Goal: Information Seeking & Learning: Learn about a topic

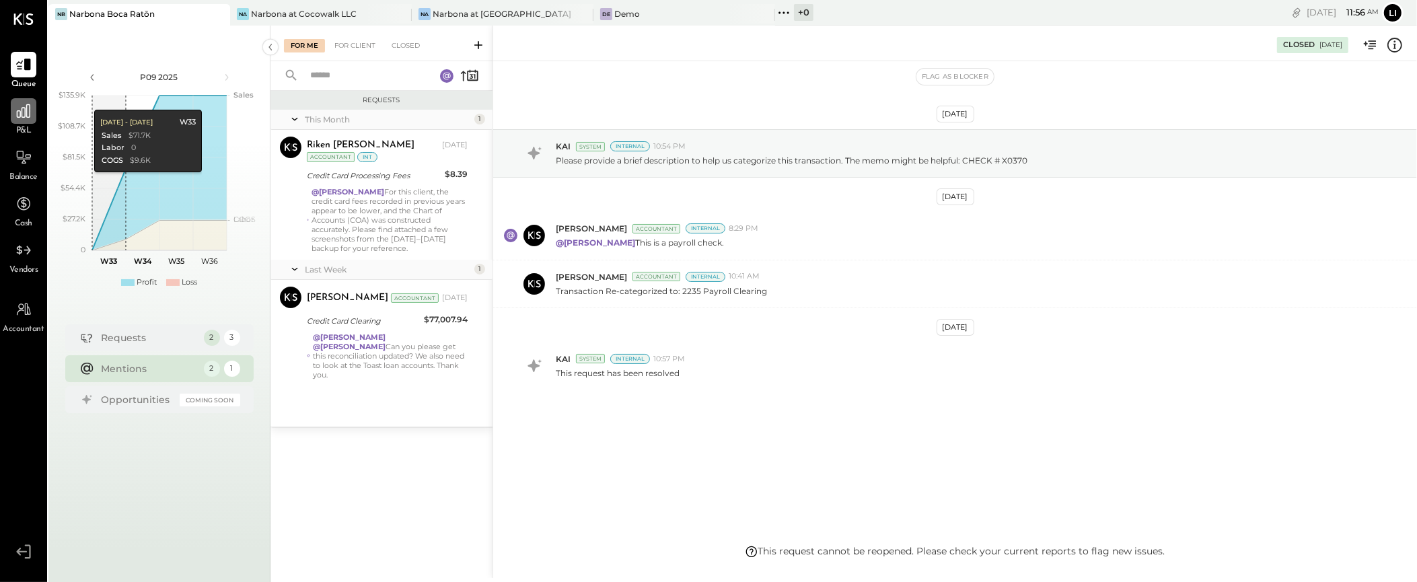
click at [20, 116] on icon at bounding box center [23, 110] width 17 height 17
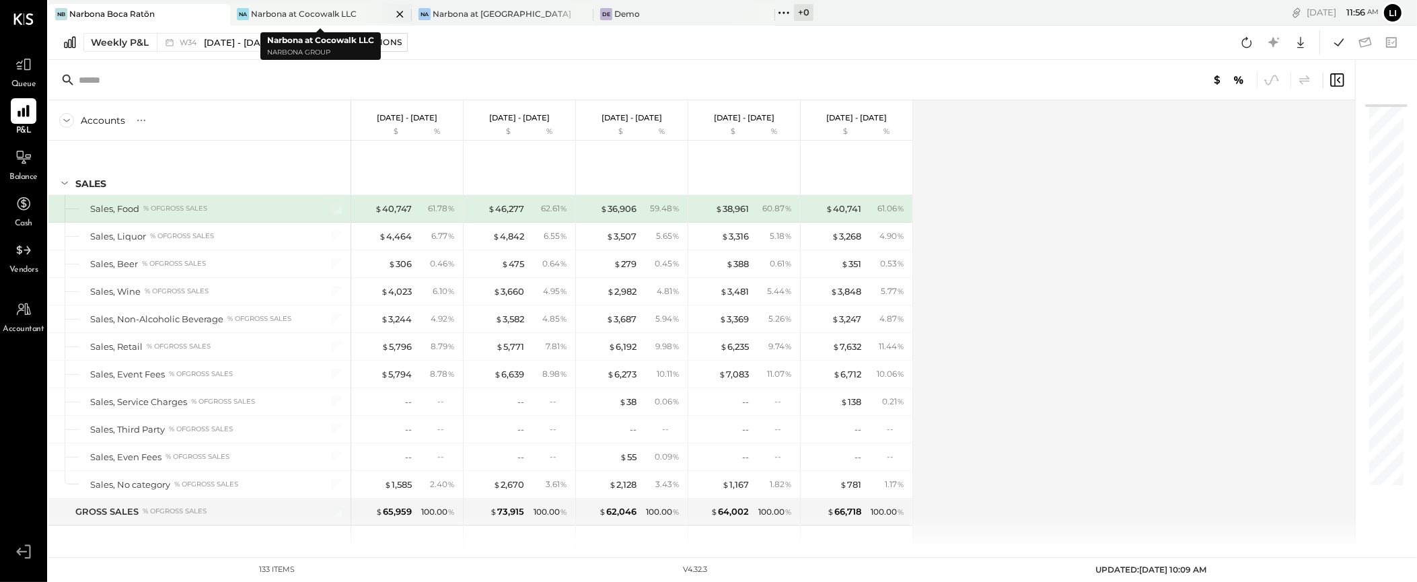
click at [311, 7] on div "Na Narbona at Cocowalk LLC" at bounding box center [321, 15] width 182 height 22
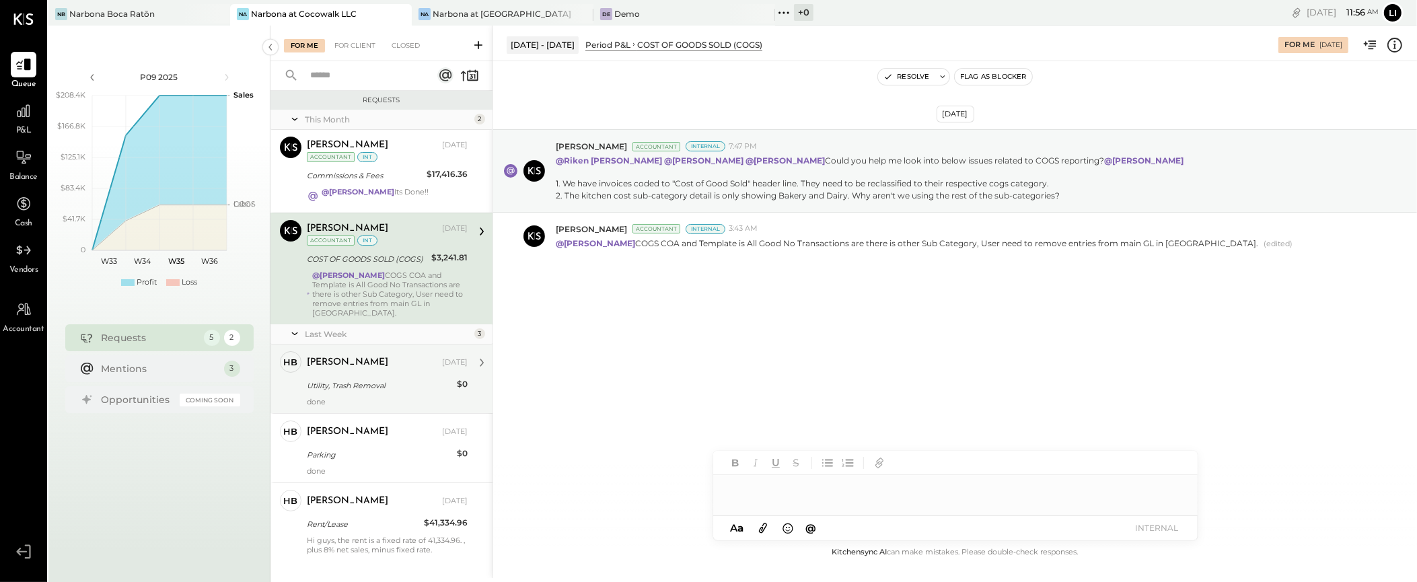
click at [359, 365] on div "Heidy Balart Aug 20, 2025" at bounding box center [387, 362] width 161 height 23
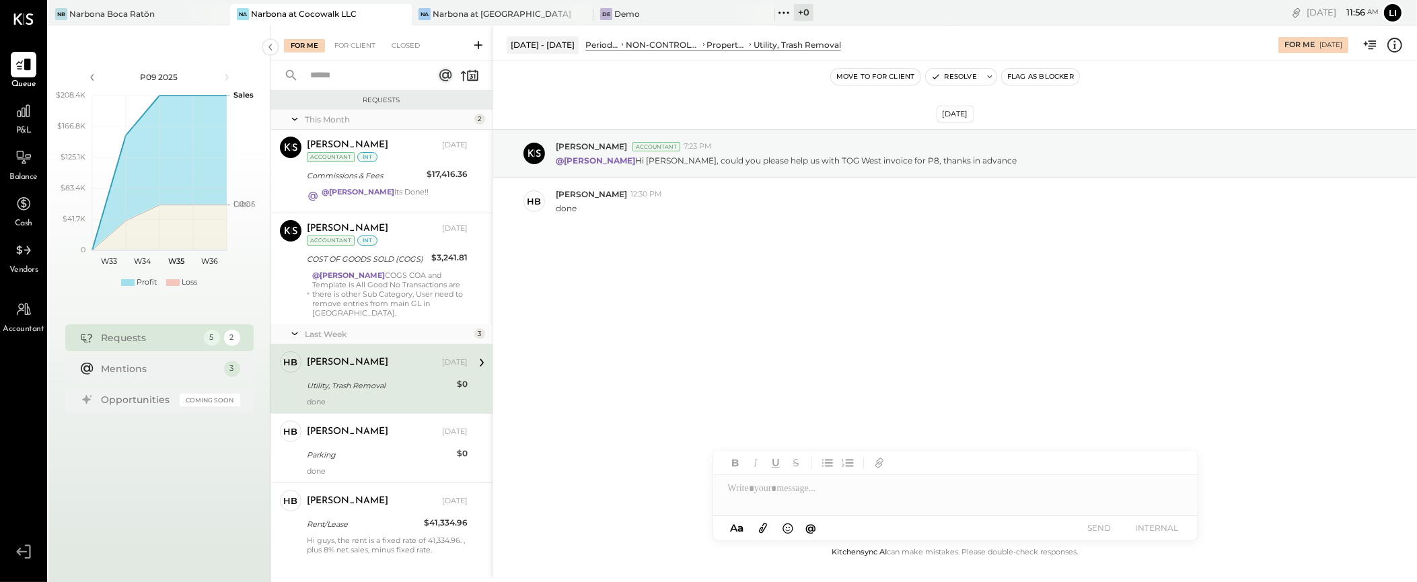
click at [1400, 46] on icon at bounding box center [1394, 44] width 17 height 17
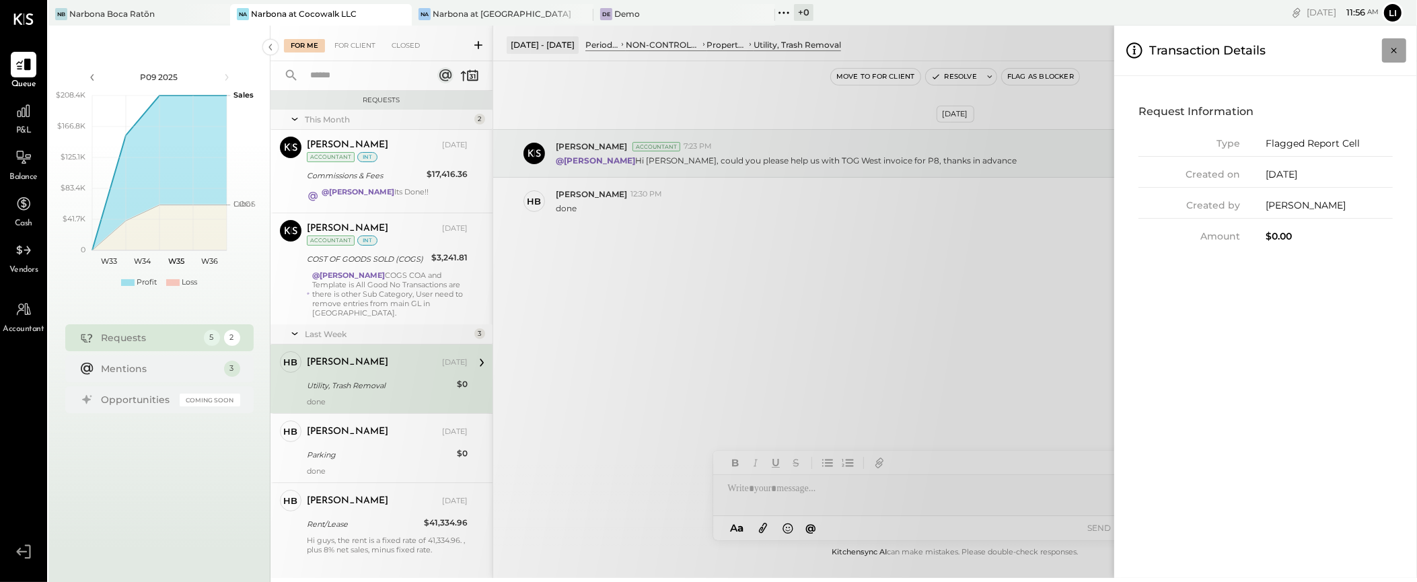
click at [1385, 45] on button "Close panel" at bounding box center [1394, 50] width 24 height 24
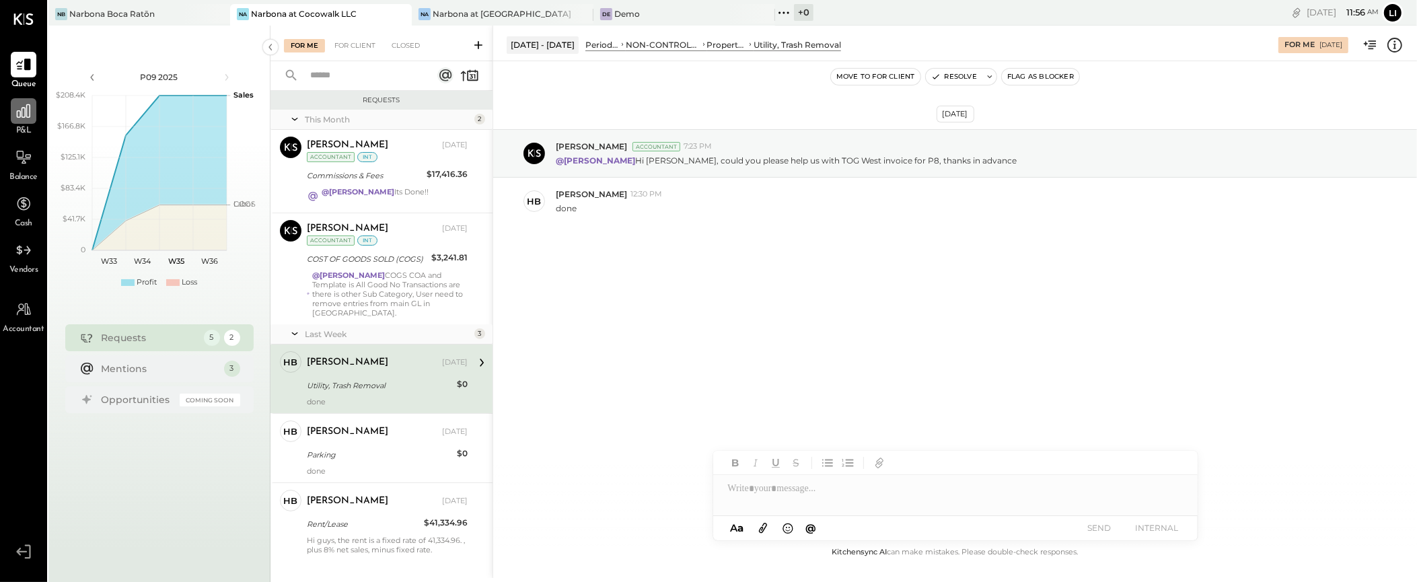
click at [19, 122] on div at bounding box center [24, 111] width 26 height 26
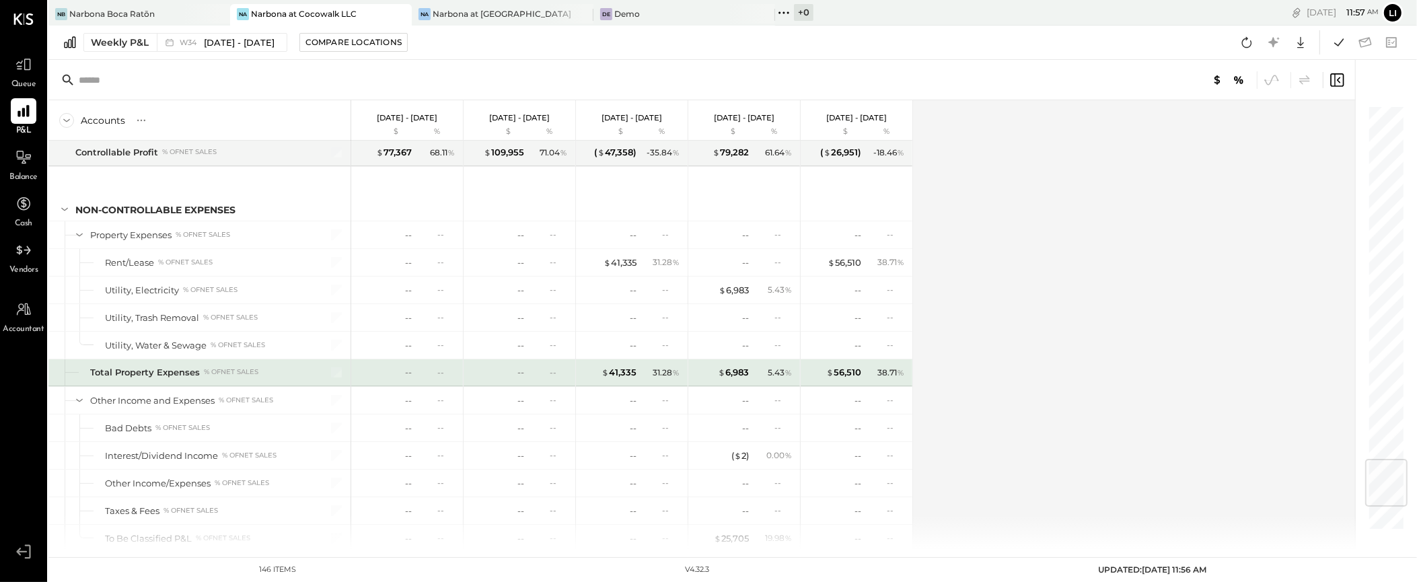
scroll to position [3009, 0]
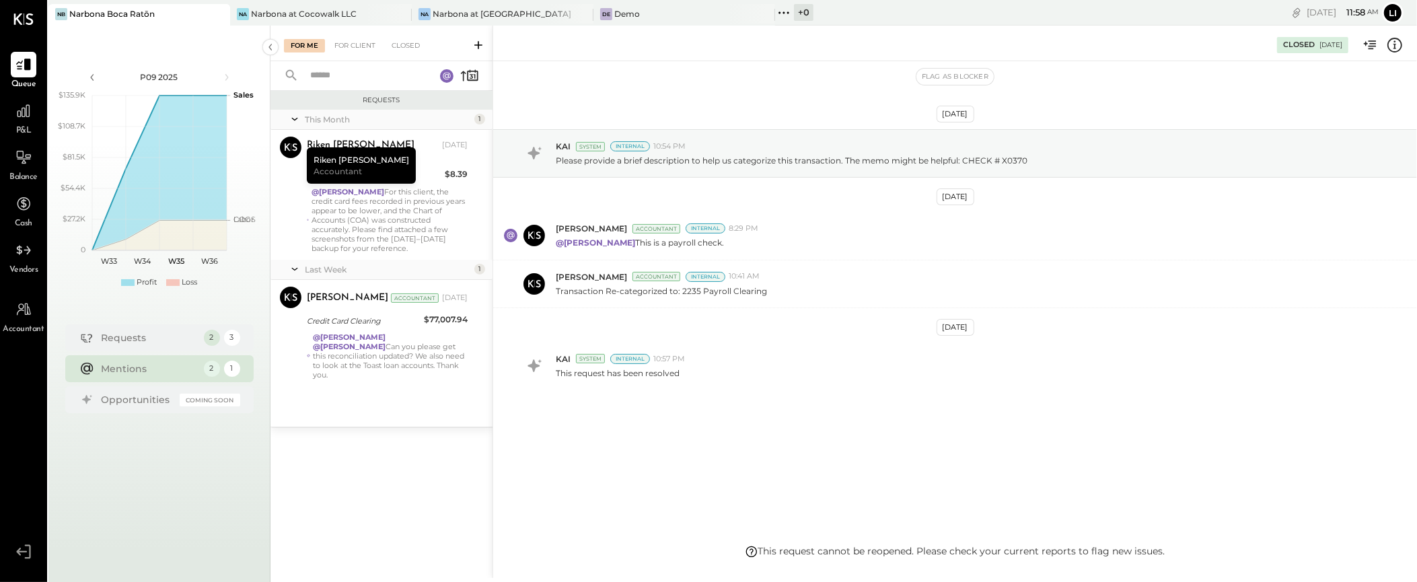
click at [332, 491] on div "Requests This Month 1 Riken Shethiya Accountant Riken Shethiya Aug 11, 2025 Acc…" at bounding box center [381, 319] width 222 height 456
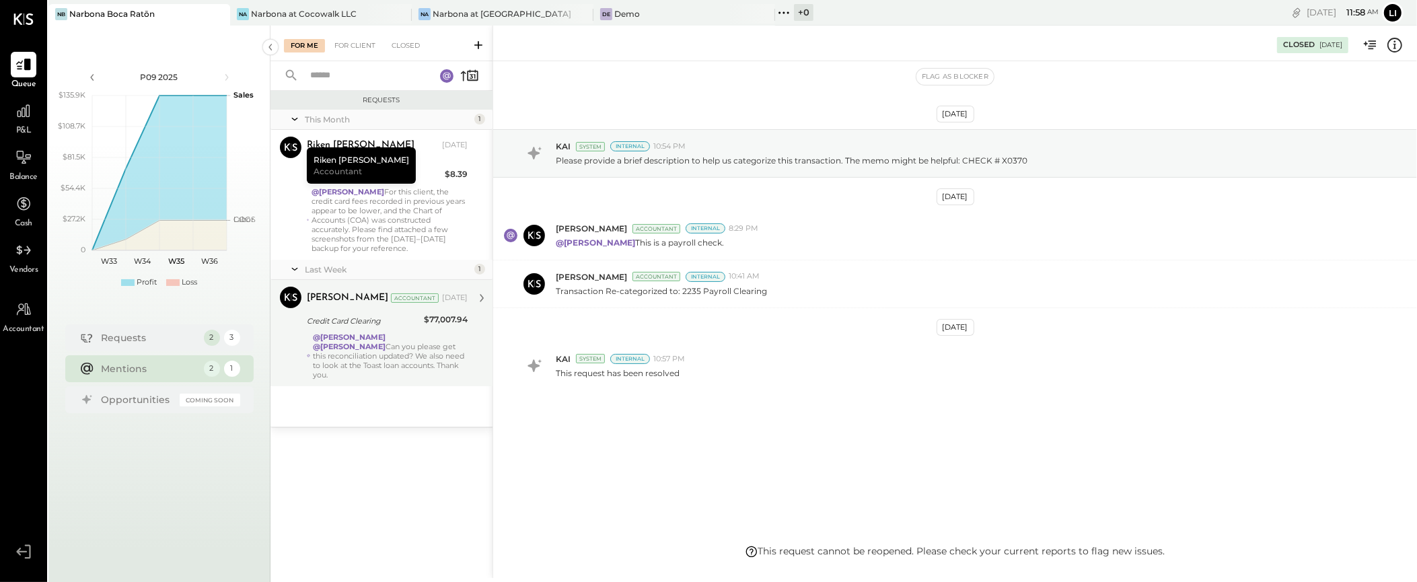
click at [391, 351] on div "@Lilia Martinez Nogueda @Noemi Balmaceda Can you please get this reconciliation…" at bounding box center [390, 355] width 155 height 47
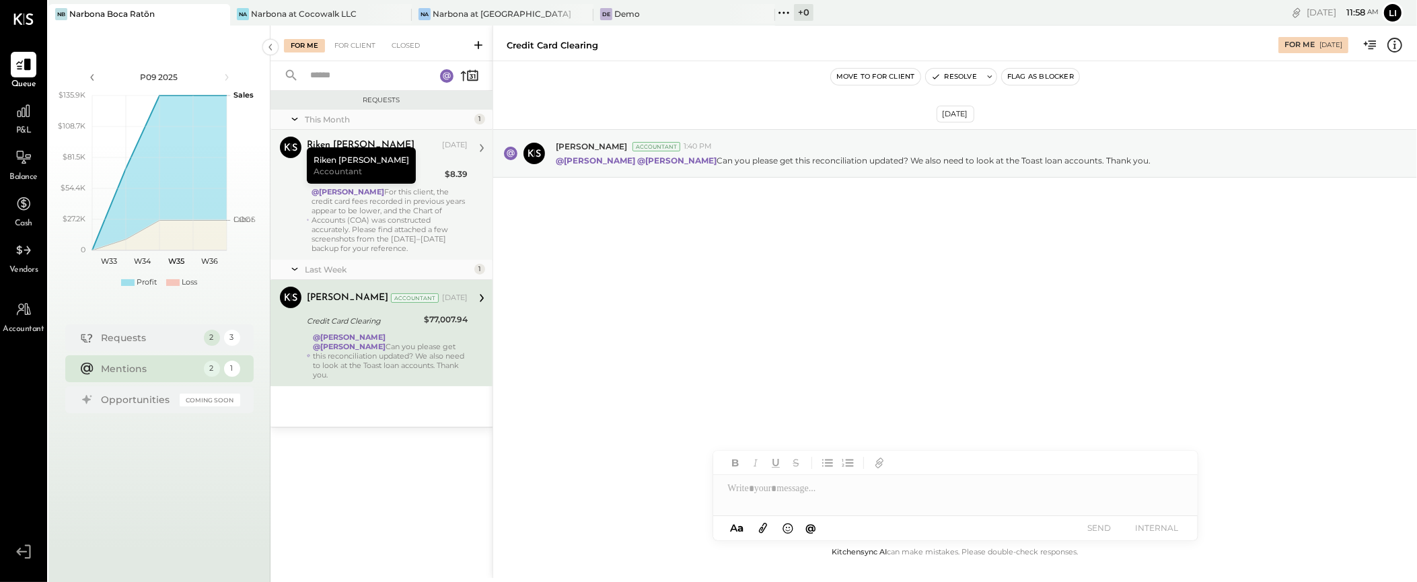
click at [442, 211] on div "@Joseph Shin For this client, the credit card fees recorded in previous years a…" at bounding box center [390, 220] width 156 height 66
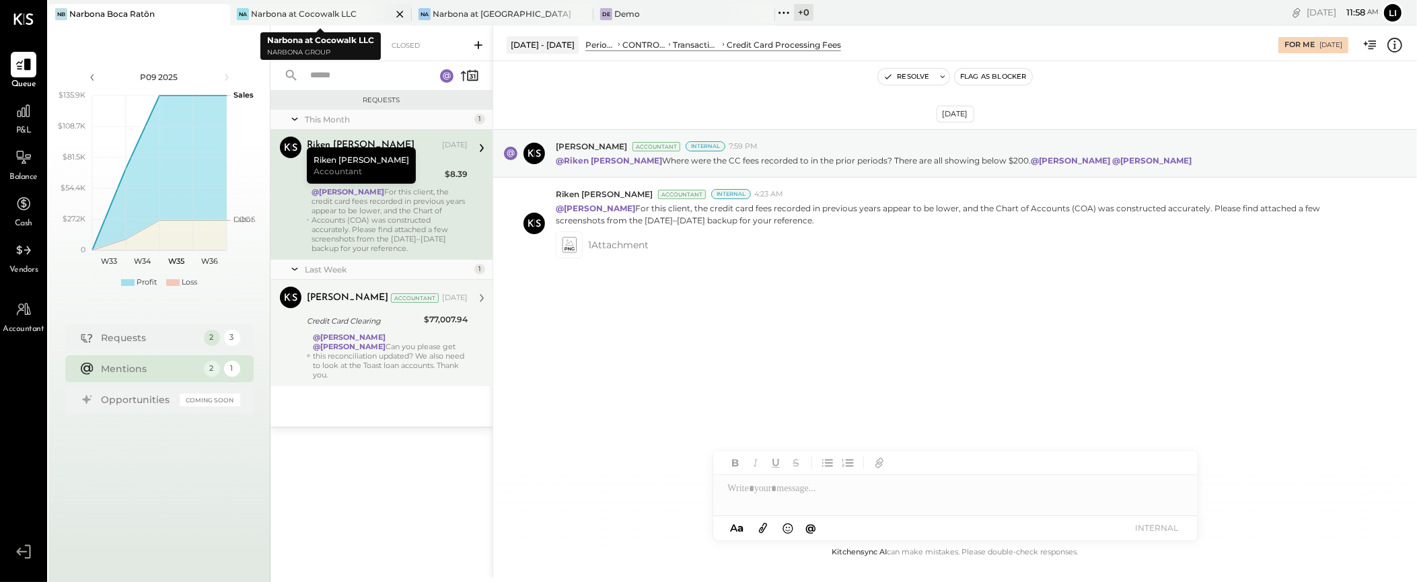
click at [312, 20] on div "Na Narbona at Cocowalk LLC" at bounding box center [310, 14] width 161 height 12
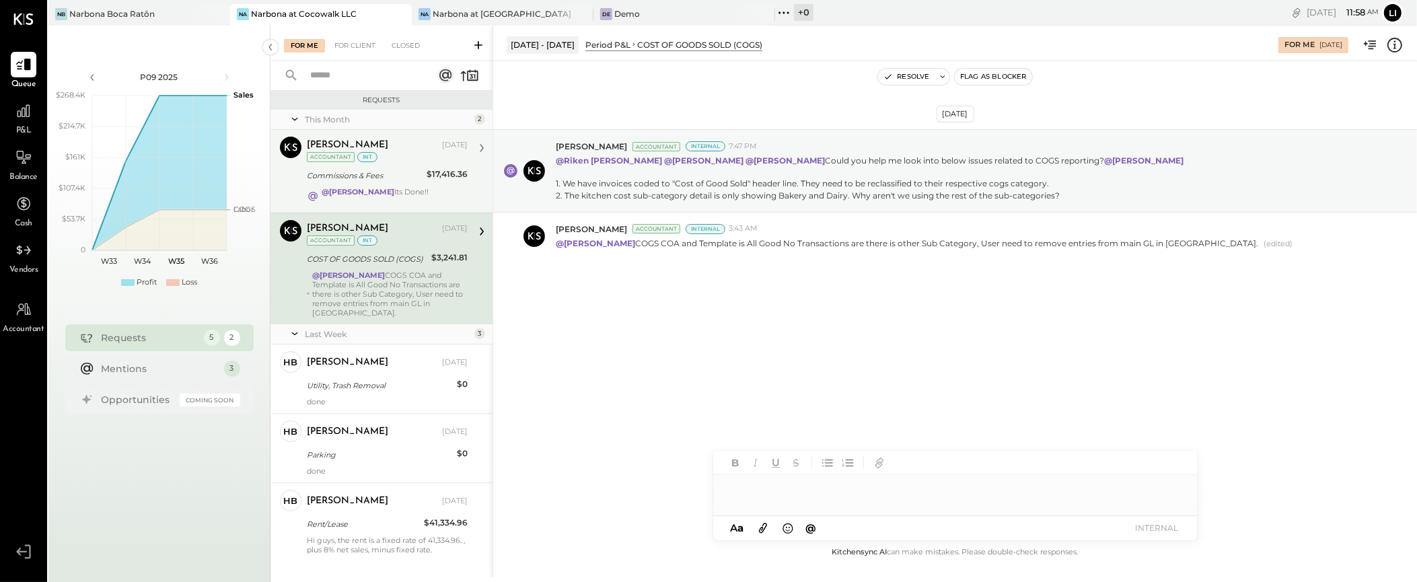
click at [401, 149] on div "Navin Jain" at bounding box center [373, 145] width 133 height 13
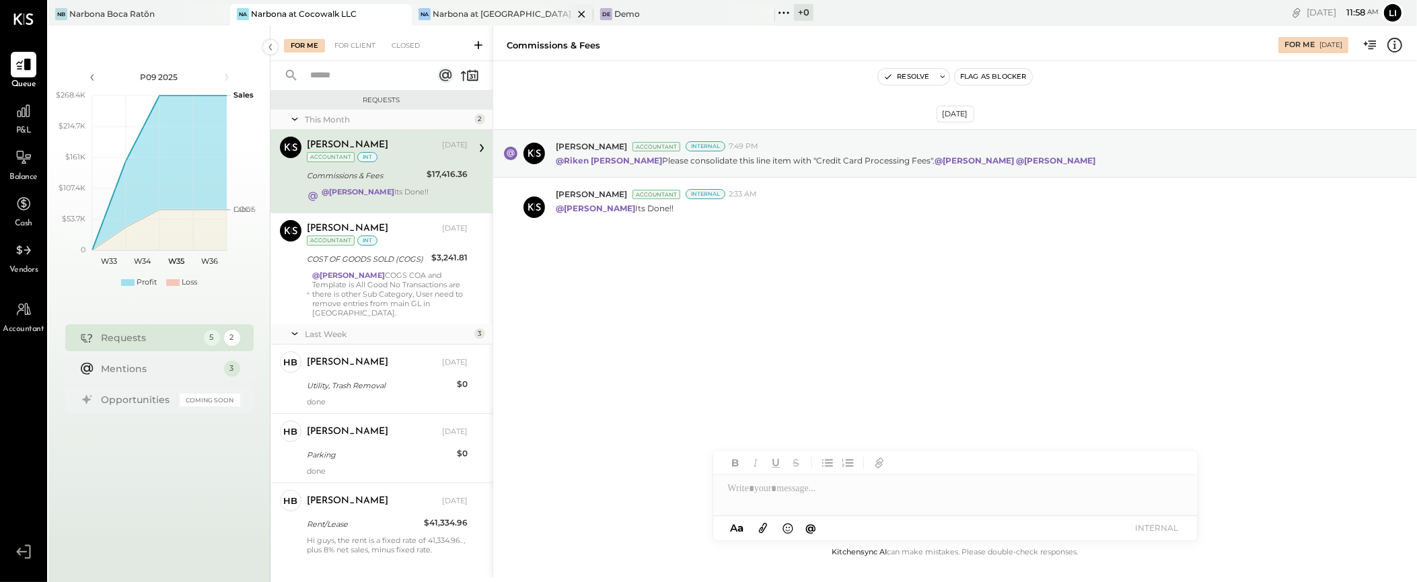
click at [456, 11] on div "Narbona at [GEOGRAPHIC_DATA] LLC" at bounding box center [503, 13] width 141 height 11
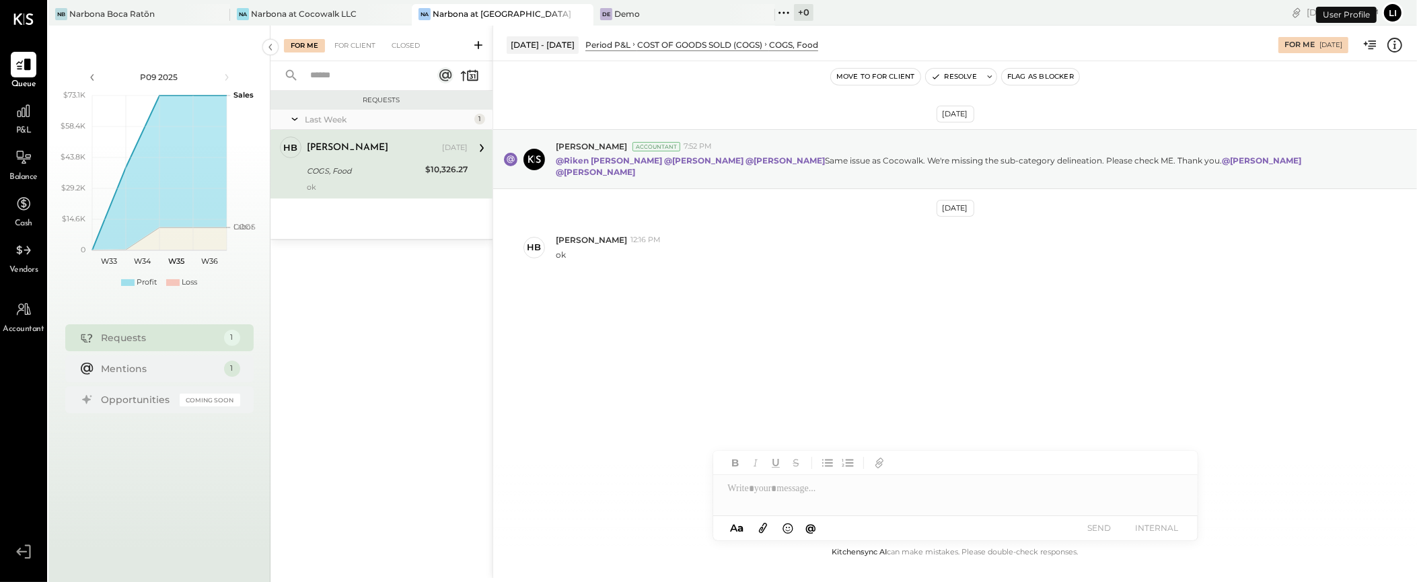
click at [370, 159] on div "Heidy Balart Aug 20, 2025 COGS, Food $10,326.27 ok" at bounding box center [387, 164] width 161 height 55
click at [377, 428] on div "Requests Last Week 1 HB Heidy Balart Owner Heidy Balart Aug 20, 2025 COGS, Food…" at bounding box center [381, 319] width 222 height 456
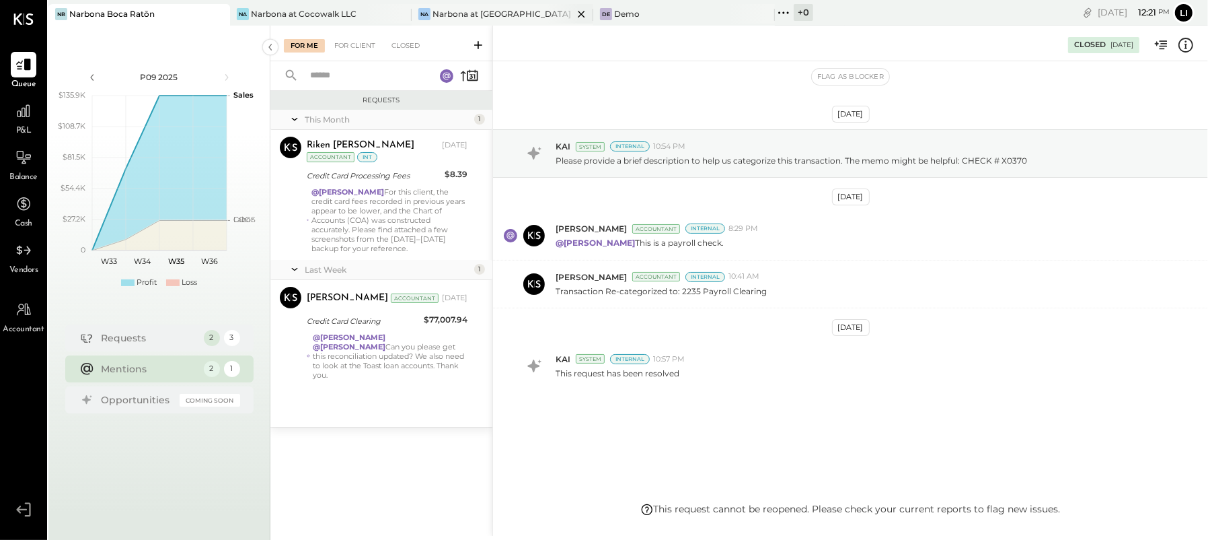
click at [497, 12] on div "Narbona at [GEOGRAPHIC_DATA] LLC" at bounding box center [503, 13] width 141 height 11
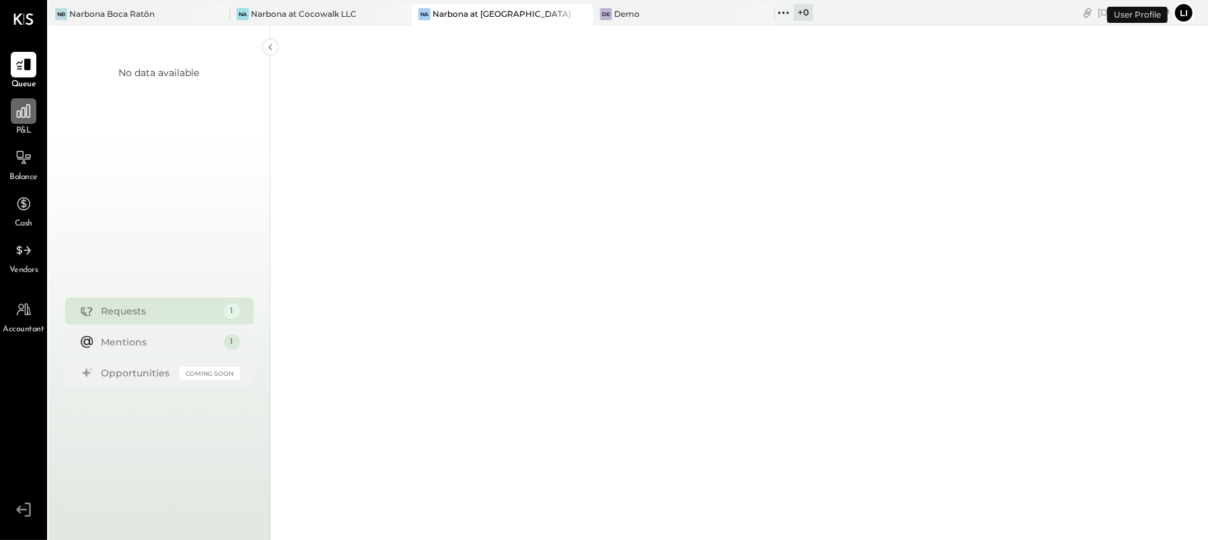
click at [26, 113] on icon at bounding box center [23, 110] width 13 height 13
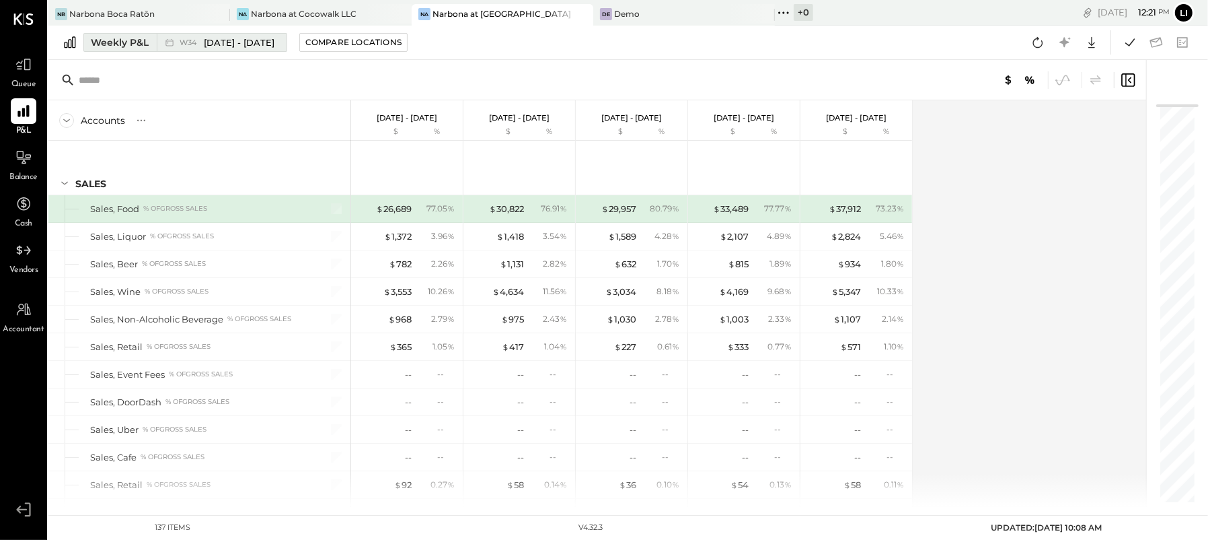
click at [203, 44] on div "W34 Aug 18 - 24, 2025" at bounding box center [227, 42] width 95 height 13
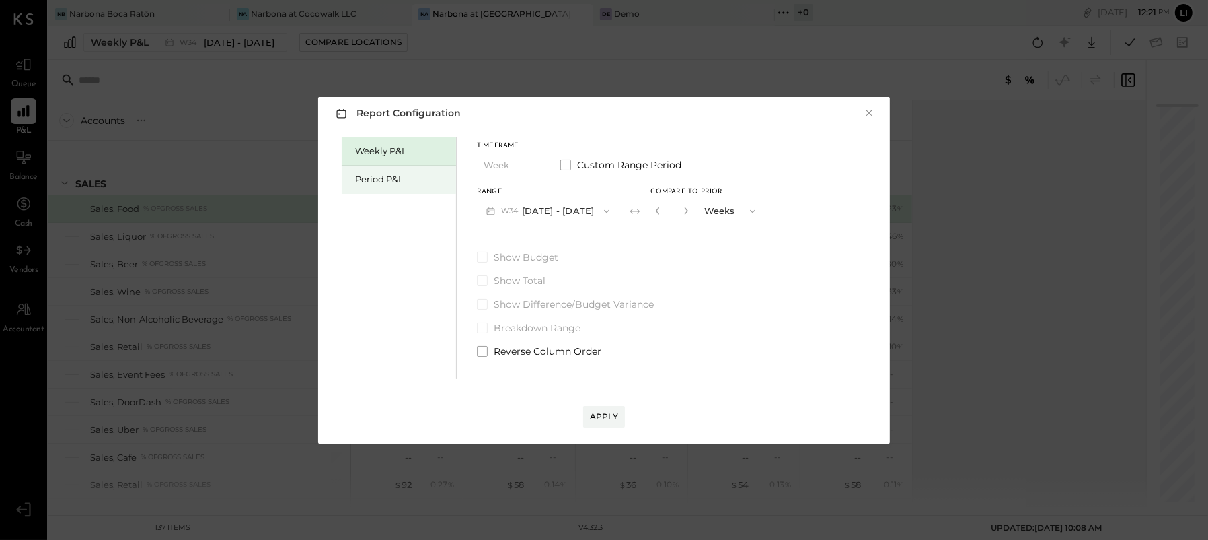
click at [412, 175] on div "Period P&L" at bounding box center [402, 179] width 94 height 13
click at [604, 210] on button "P09 Aug 11 - Sep 7, 2025" at bounding box center [547, 210] width 140 height 25
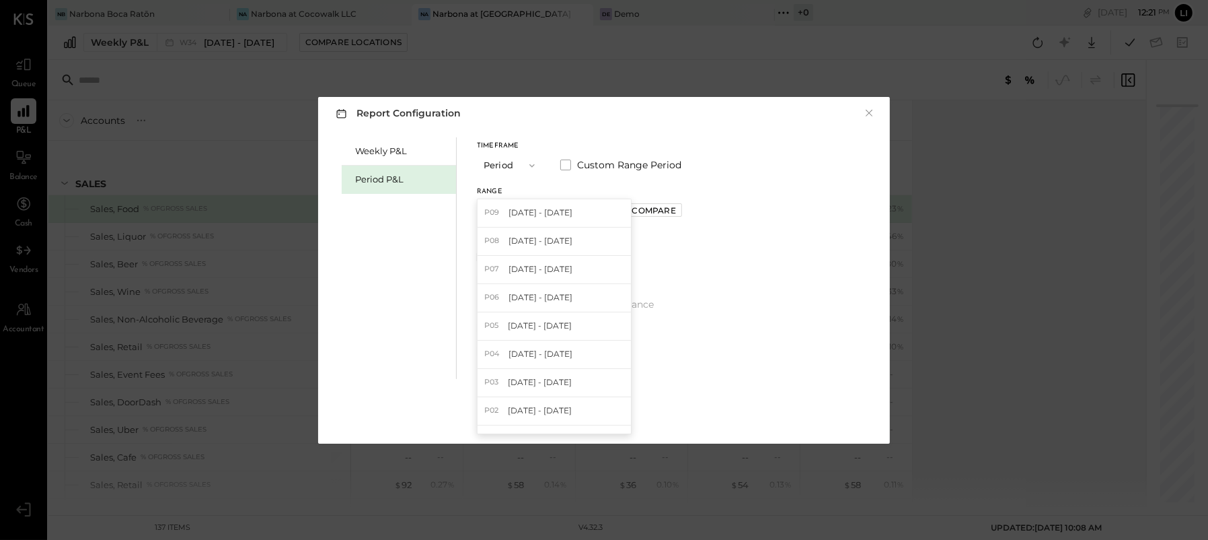
click at [708, 183] on div "Weekly P&L Period P&L Timeframe Period Custom Range Period Range P09 Aug 11 - S…" at bounding box center [604, 256] width 545 height 245
click at [682, 198] on div "Range P09 Aug 11 - Sep 7, 2025 Compare" at bounding box center [579, 205] width 205 height 35
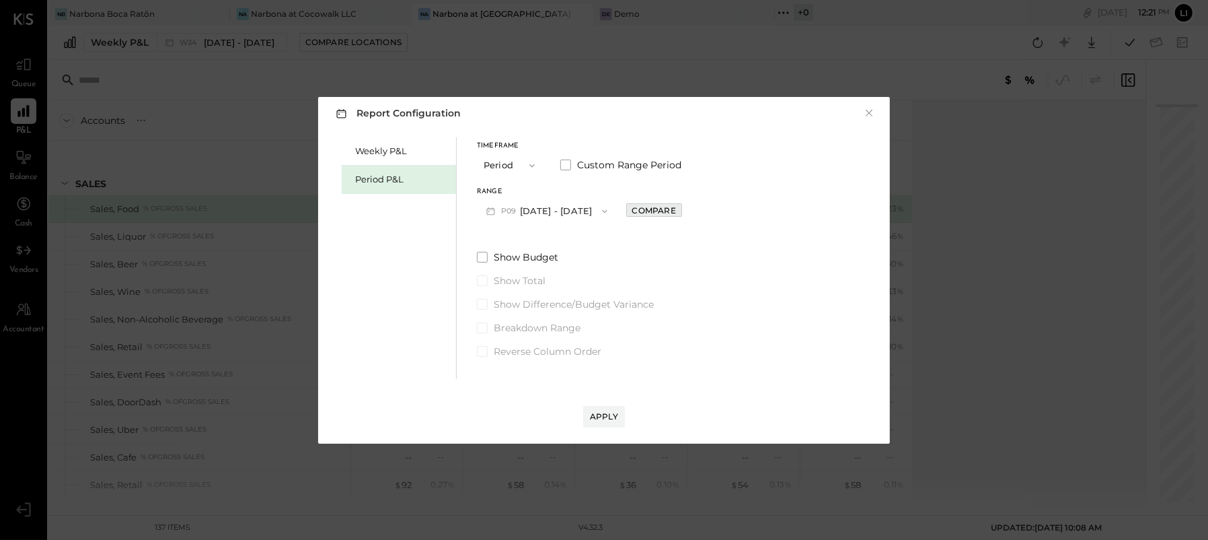
click at [676, 210] on div "Compare" at bounding box center [654, 210] width 44 height 11
click at [688, 211] on icon "button" at bounding box center [684, 211] width 8 height 8
type input "*"
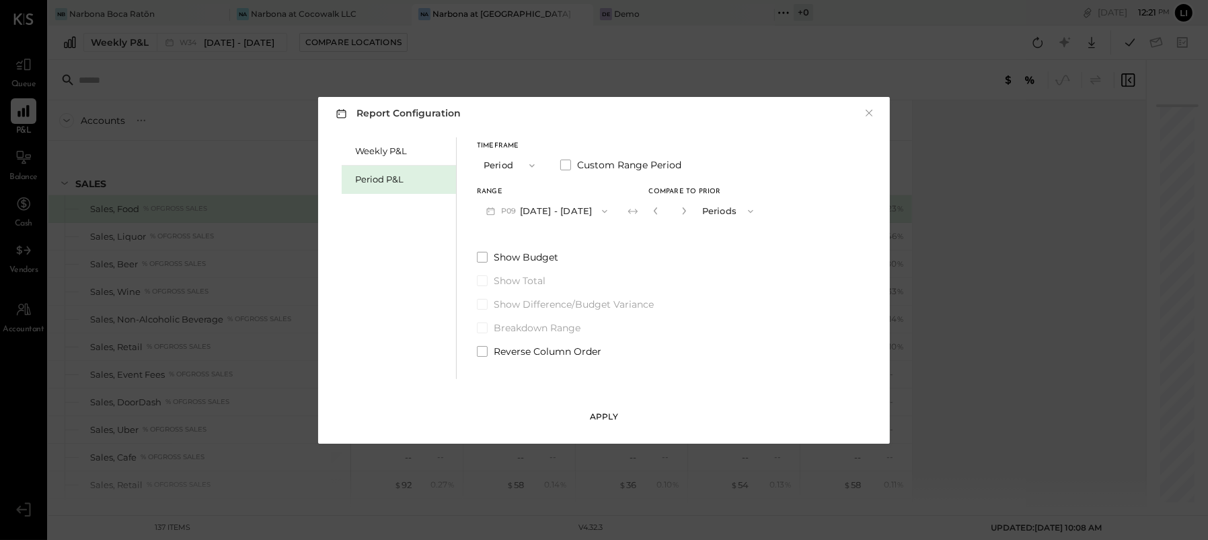
click at [615, 417] on div "Apply" at bounding box center [604, 415] width 28 height 11
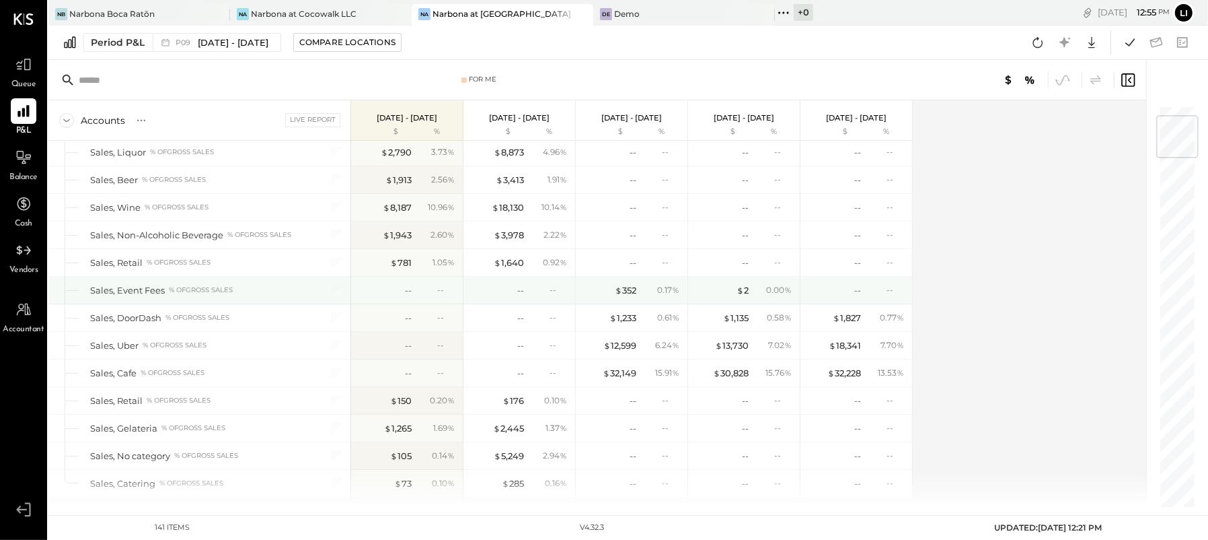
scroll to position [83, 0]
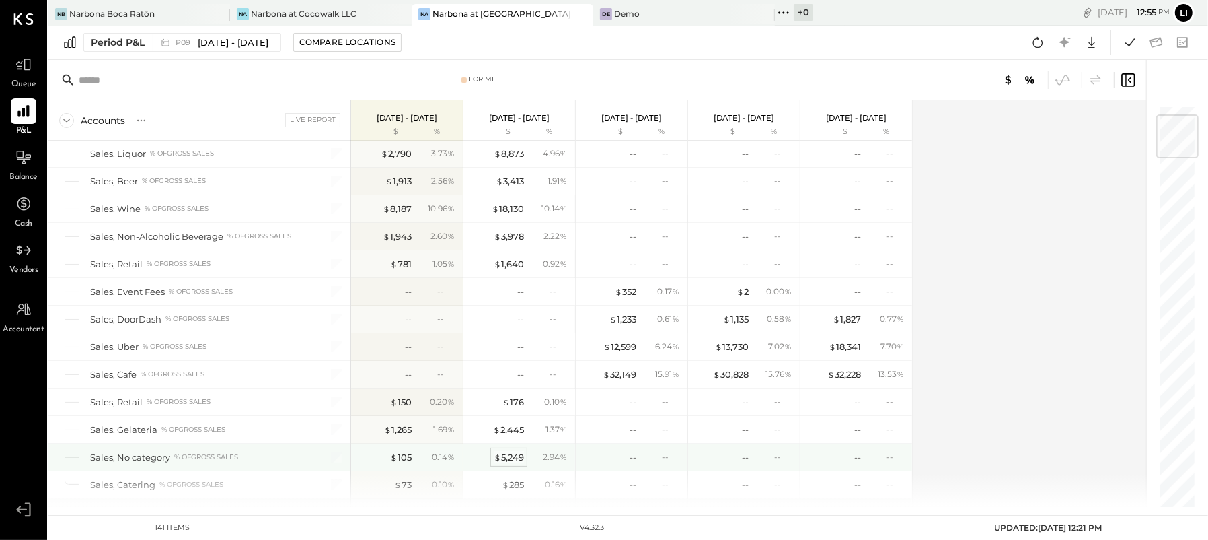
click at [507, 453] on div "$ 5,249" at bounding box center [509, 457] width 30 height 13
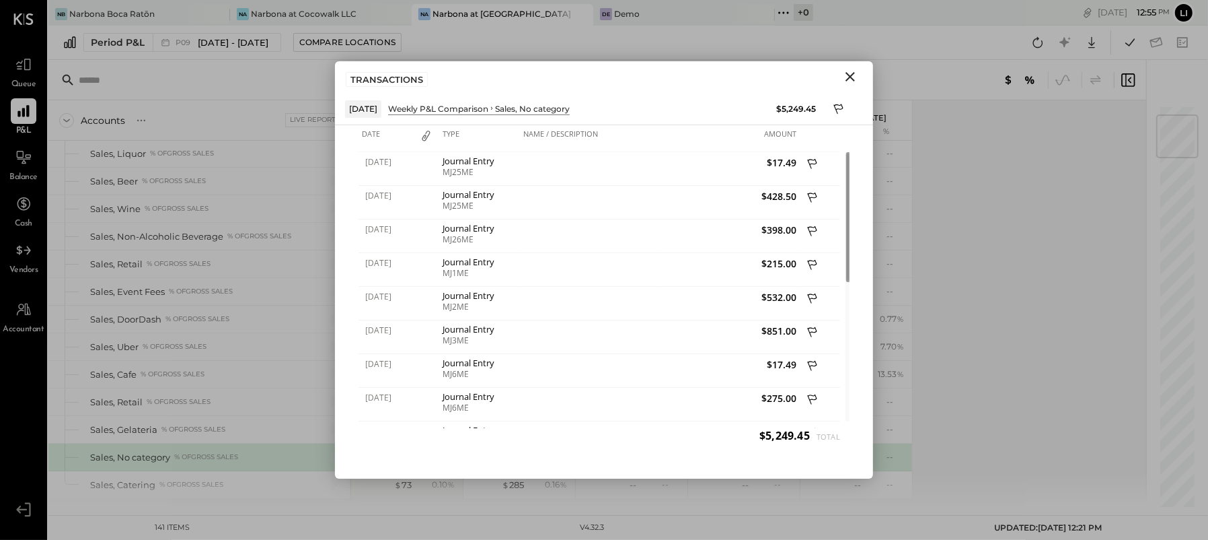
click at [851, 76] on icon "Close" at bounding box center [850, 77] width 16 height 16
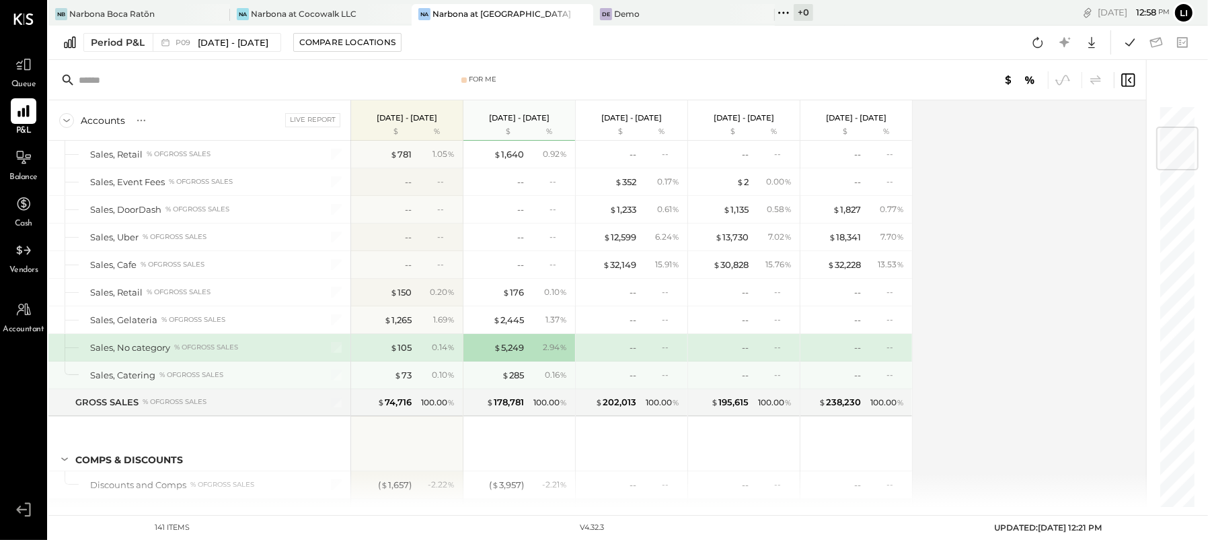
scroll to position [193, 0]
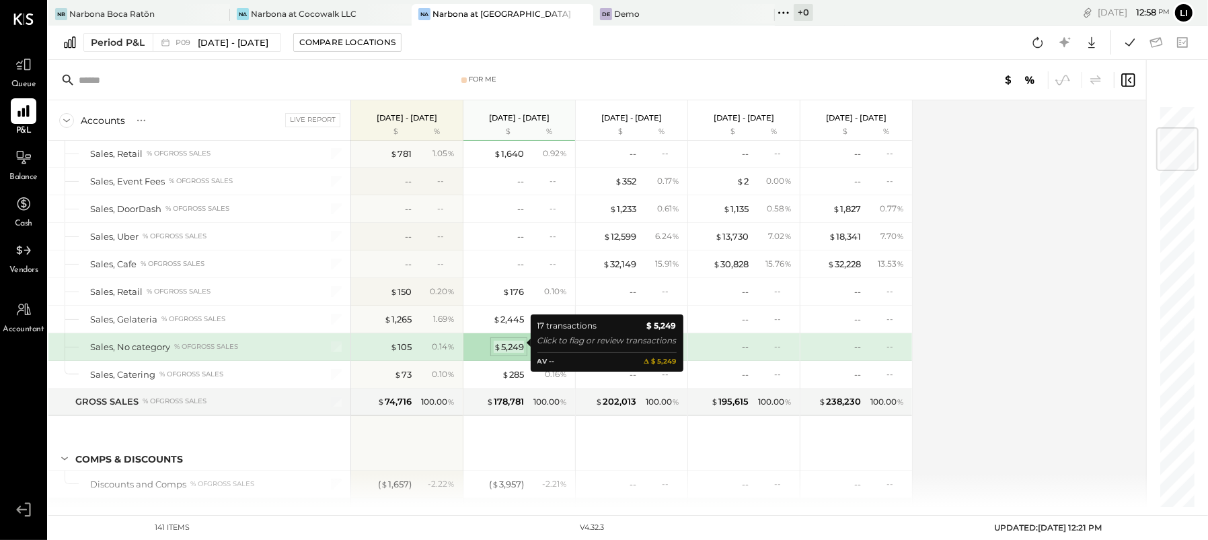
click at [514, 341] on div "$ 5,249" at bounding box center [509, 346] width 30 height 13
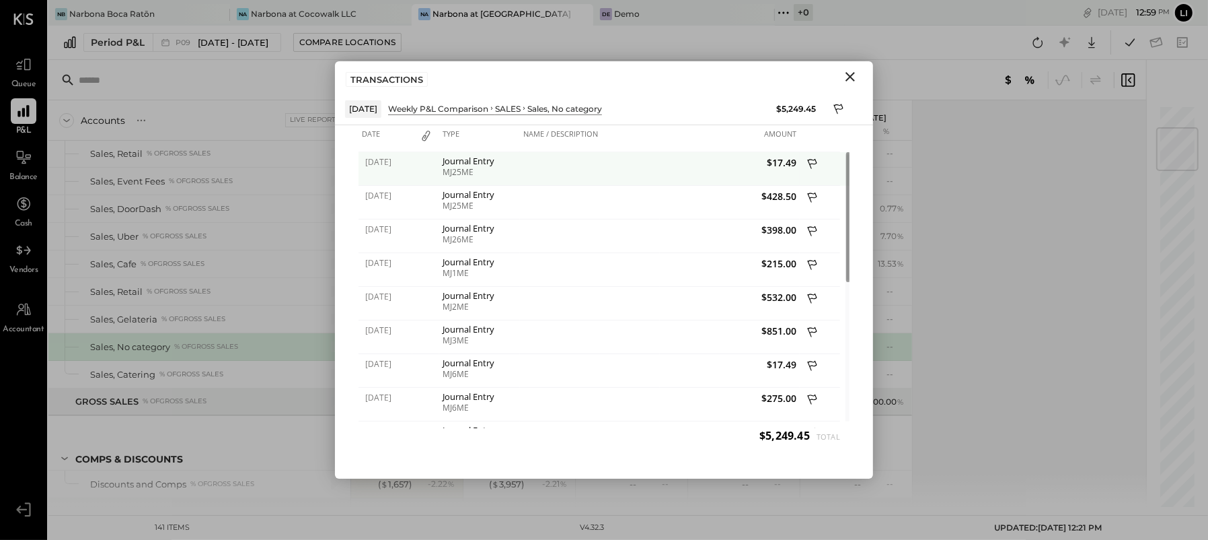
click at [467, 162] on div "Journal Entry" at bounding box center [480, 160] width 74 height 9
click at [785, 164] on span "$17.49" at bounding box center [729, 162] width 133 height 13
click at [468, 168] on div "MJ25ME" at bounding box center [480, 172] width 74 height 9
click at [854, 79] on icon "Close" at bounding box center [850, 77] width 16 height 16
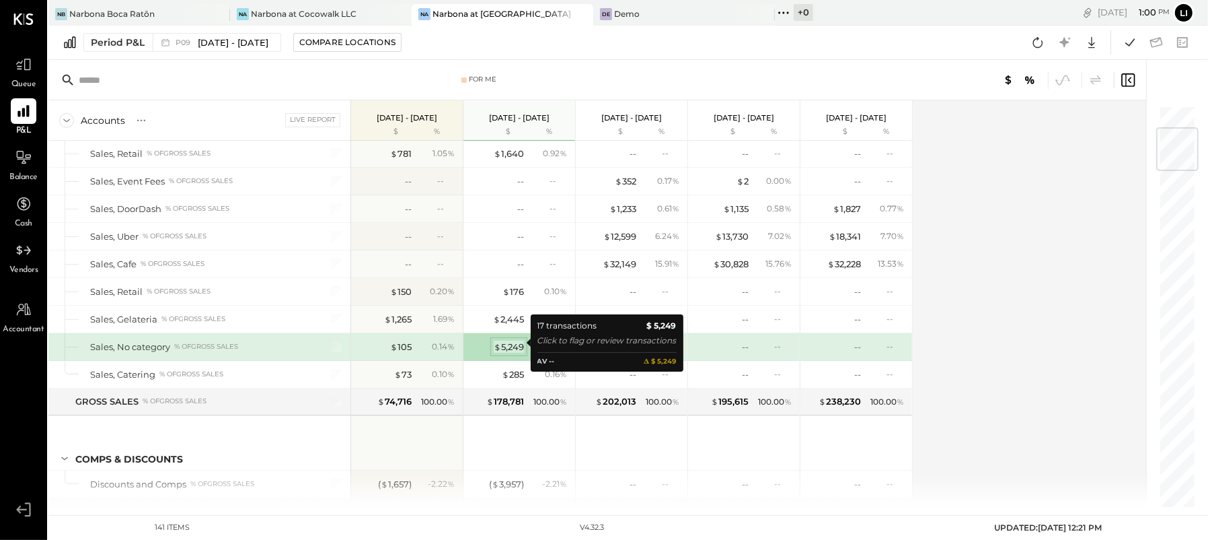
click at [502, 342] on div "$ 5,249" at bounding box center [509, 346] width 30 height 13
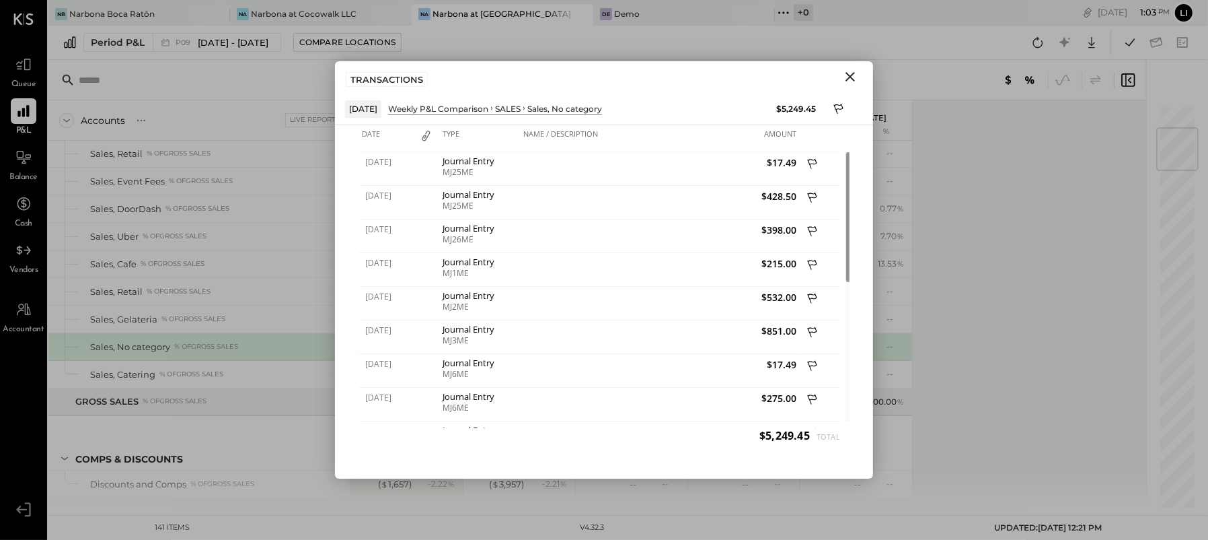
click at [850, 72] on icon "Close" at bounding box center [850, 77] width 16 height 16
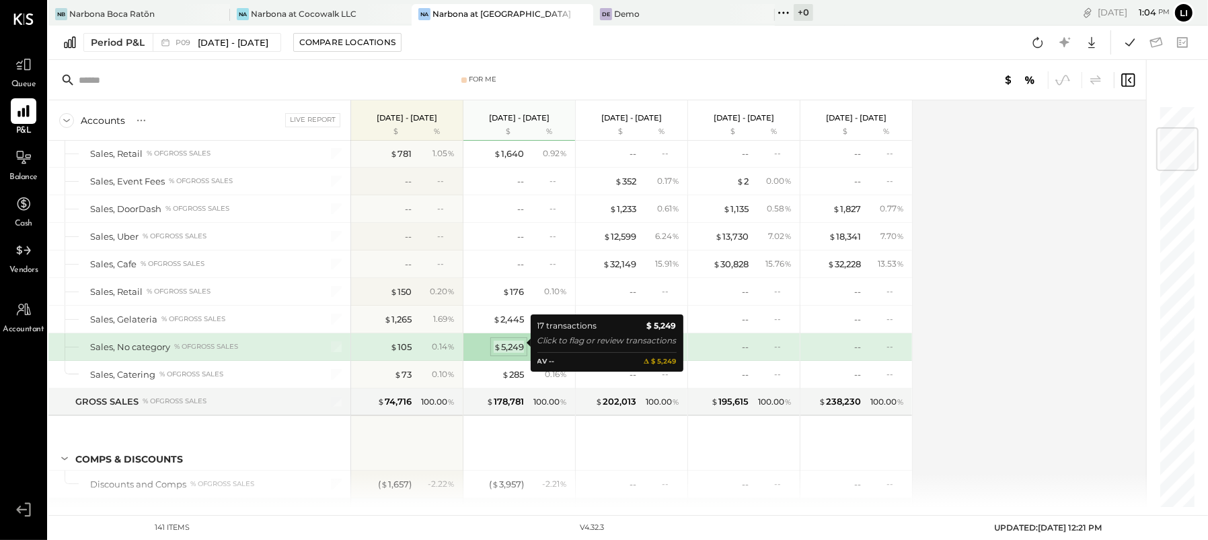
click at [506, 343] on div "$ 5,249" at bounding box center [509, 346] width 30 height 13
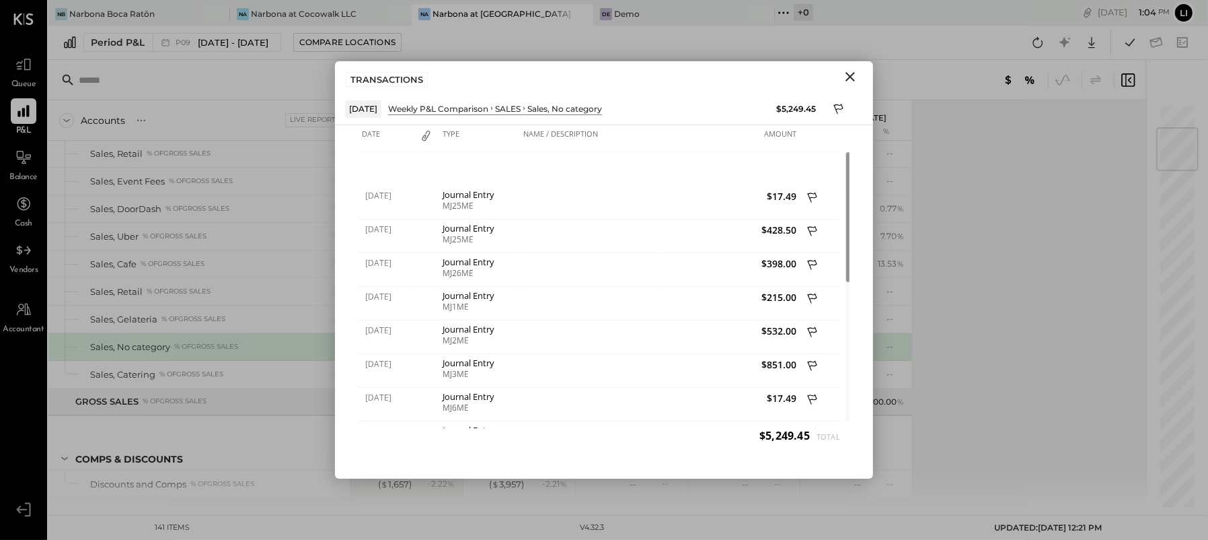
click at [848, 75] on icon "Close" at bounding box center [850, 77] width 16 height 16
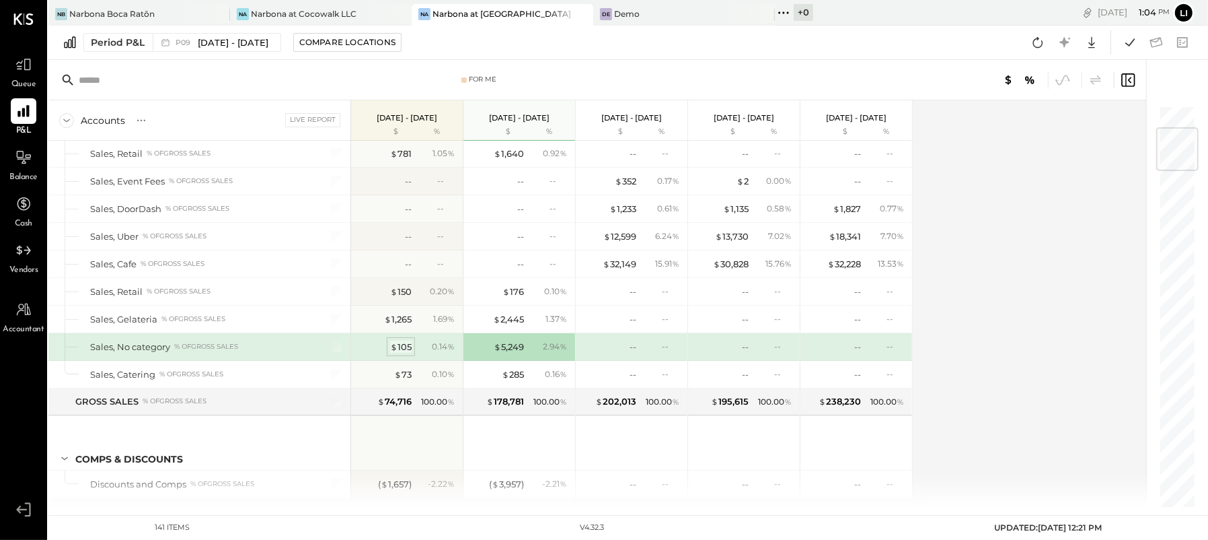
click at [400, 340] on div "$ 105" at bounding box center [401, 346] width 22 height 13
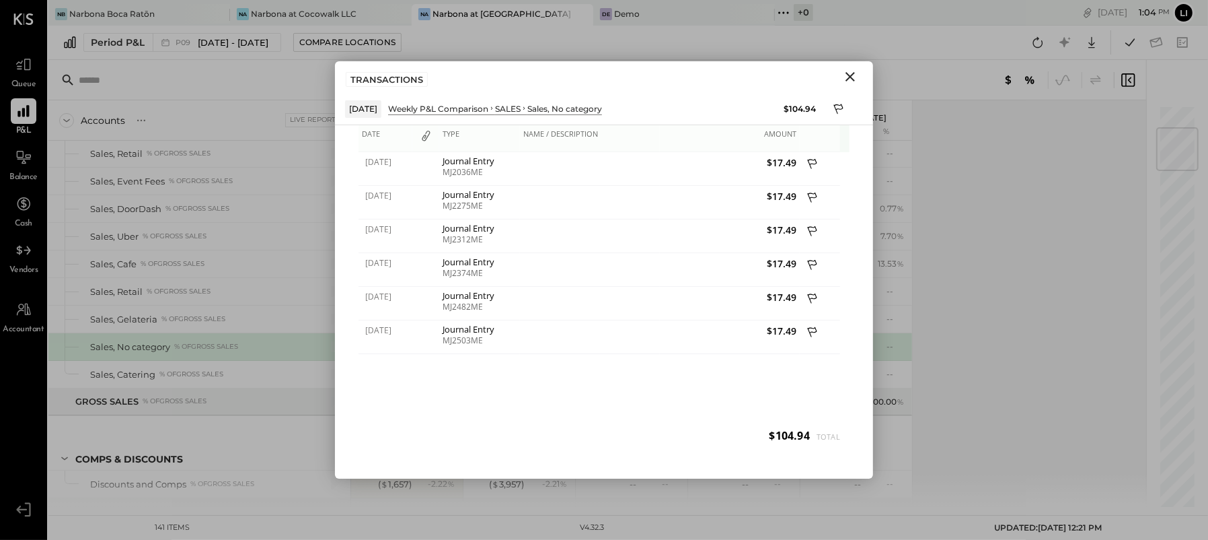
drag, startPoint x: 850, startPoint y: 77, endPoint x: 767, endPoint y: 134, distance: 100.6
click at [767, 134] on div "TRANSACTIONS Aug 11, 25 Weekly P&L Comparison SALES Sales, No category $104.94 …" at bounding box center [604, 269] width 538 height 417
click at [852, 75] on icon "Close" at bounding box center [850, 76] width 9 height 9
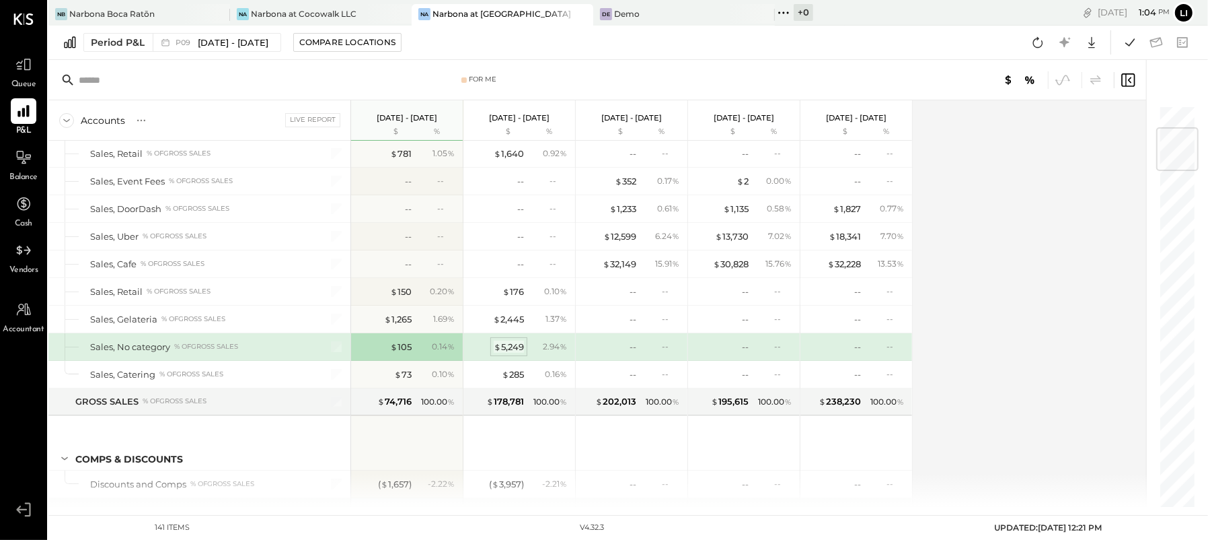
click at [511, 342] on div "$ 5,249" at bounding box center [509, 346] width 30 height 13
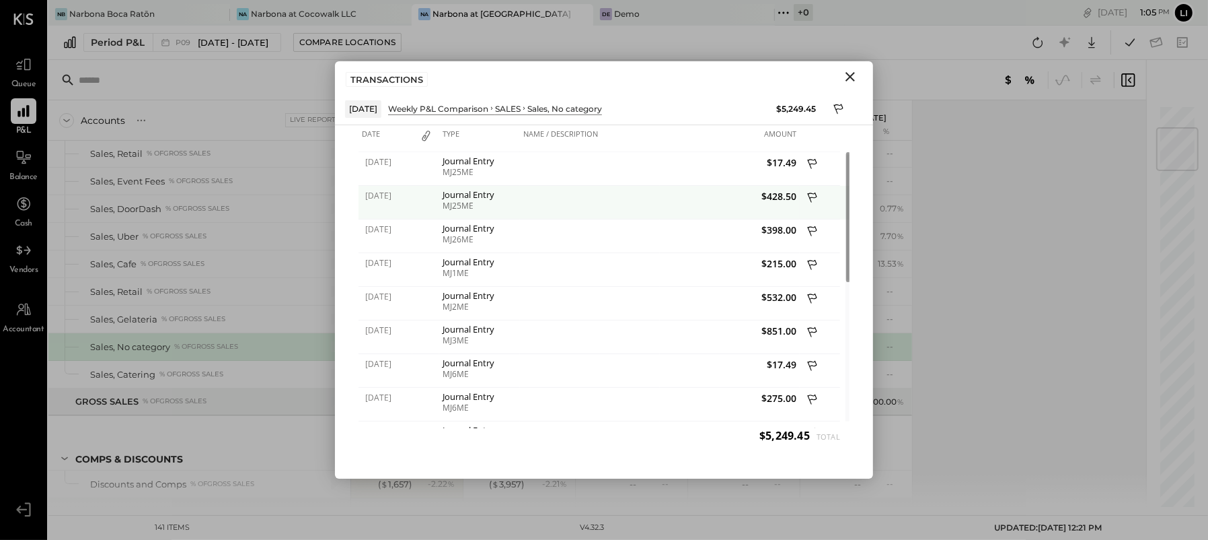
click at [470, 202] on div "MJ25ME" at bounding box center [480, 205] width 74 height 9
click at [454, 193] on div "Journal Entry" at bounding box center [480, 194] width 74 height 9
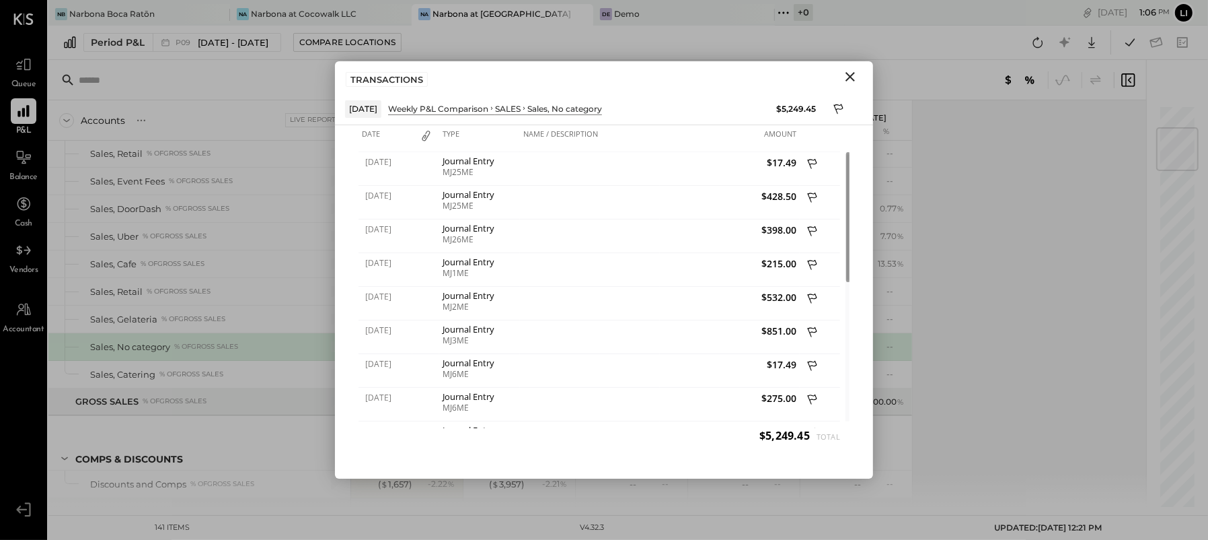
click at [850, 78] on icon "Close" at bounding box center [850, 77] width 16 height 16
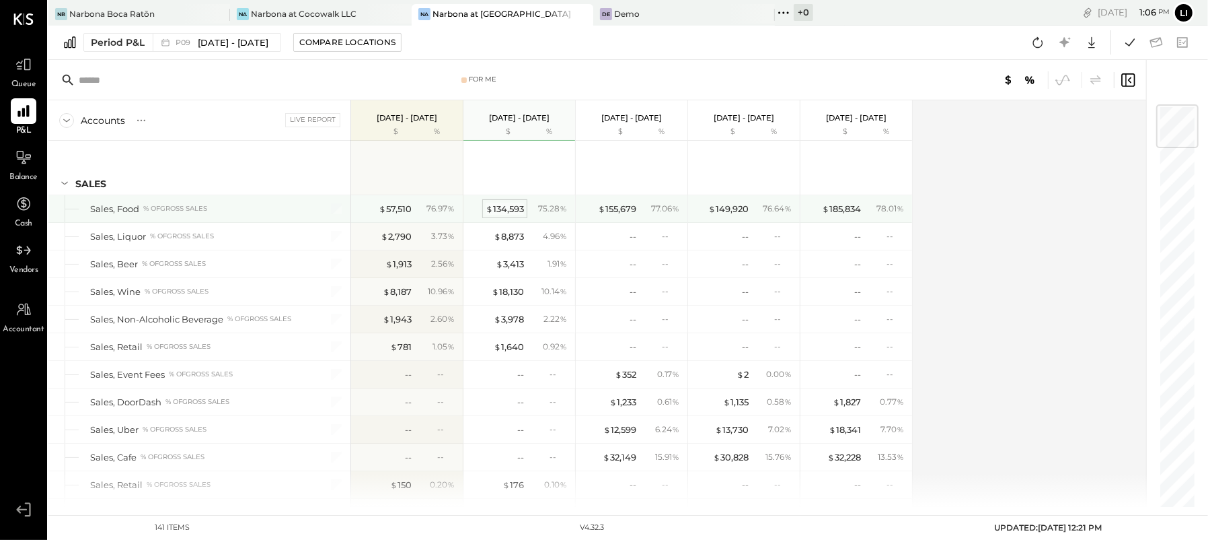
click at [503, 209] on div "$ 134,593" at bounding box center [505, 209] width 38 height 13
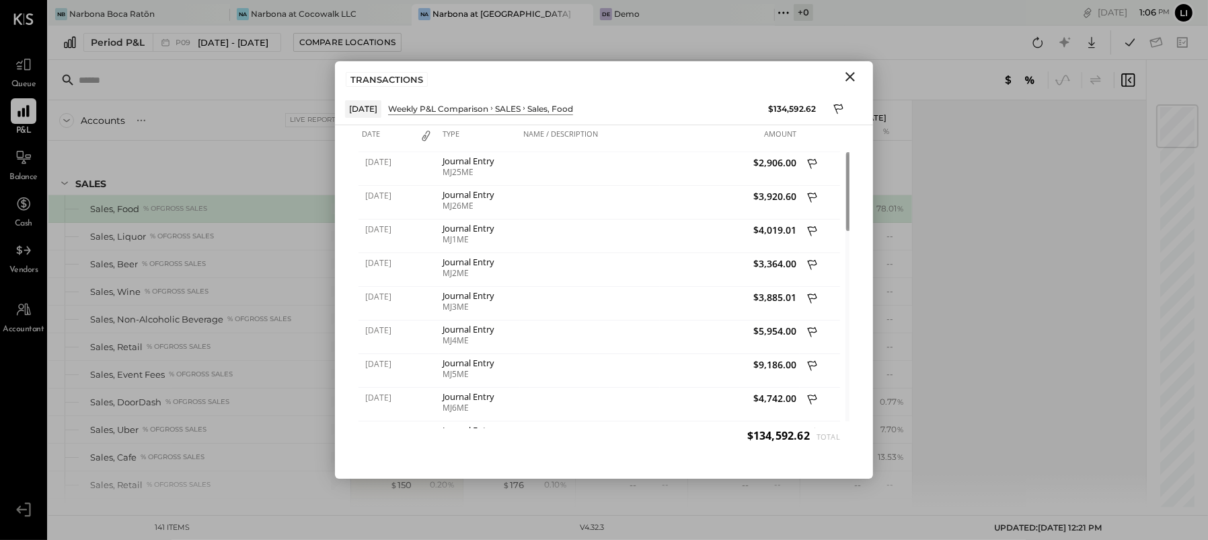
click at [848, 77] on icon "Close" at bounding box center [850, 77] width 16 height 16
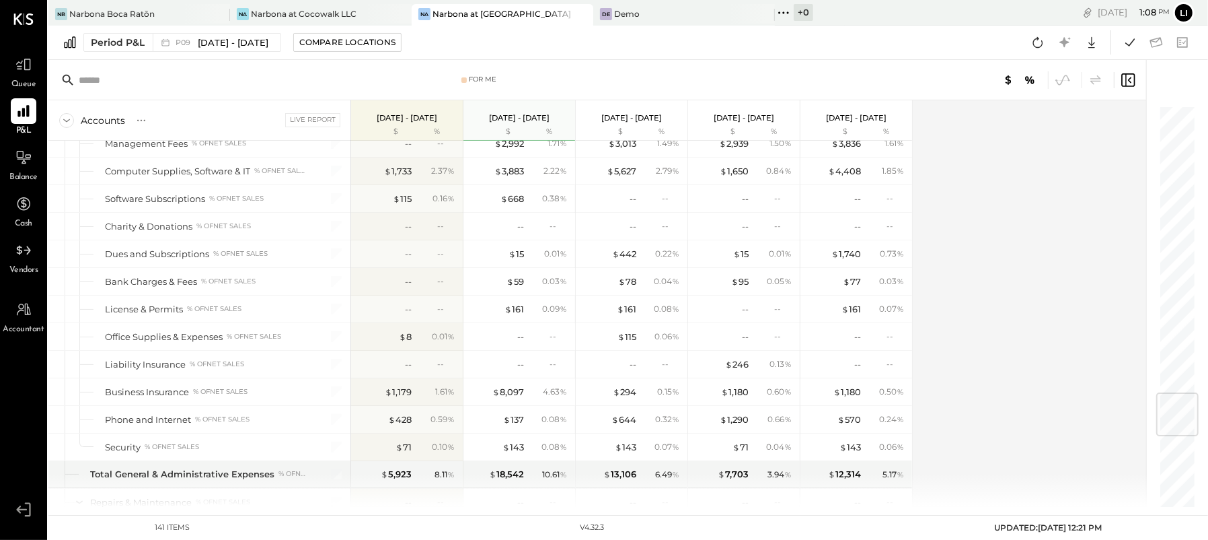
scroll to position [2409, 0]
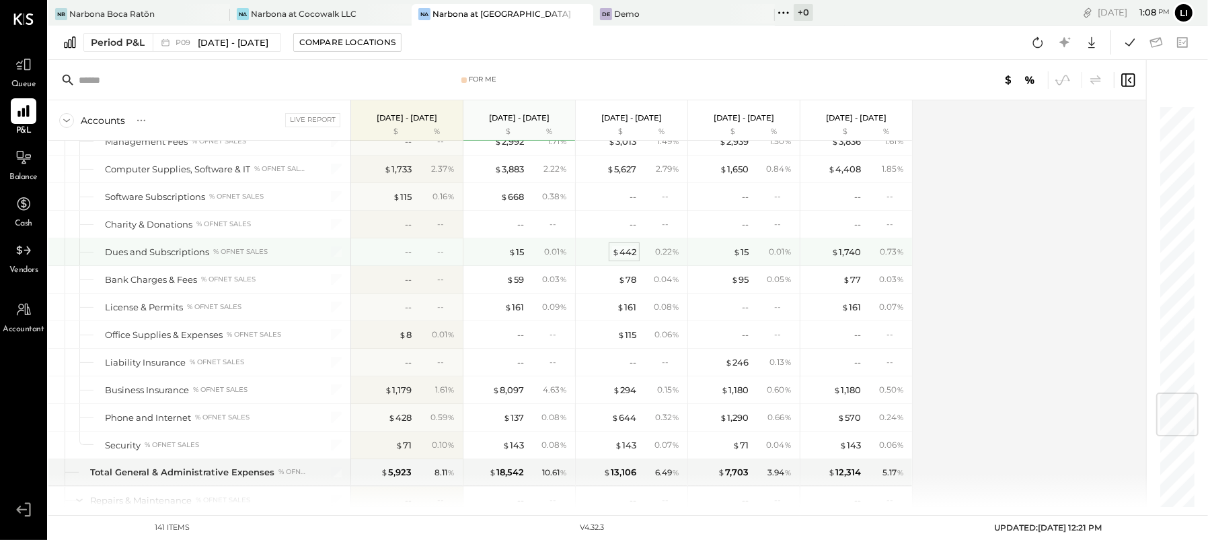
click at [633, 246] on div "$ 442" at bounding box center [624, 252] width 24 height 13
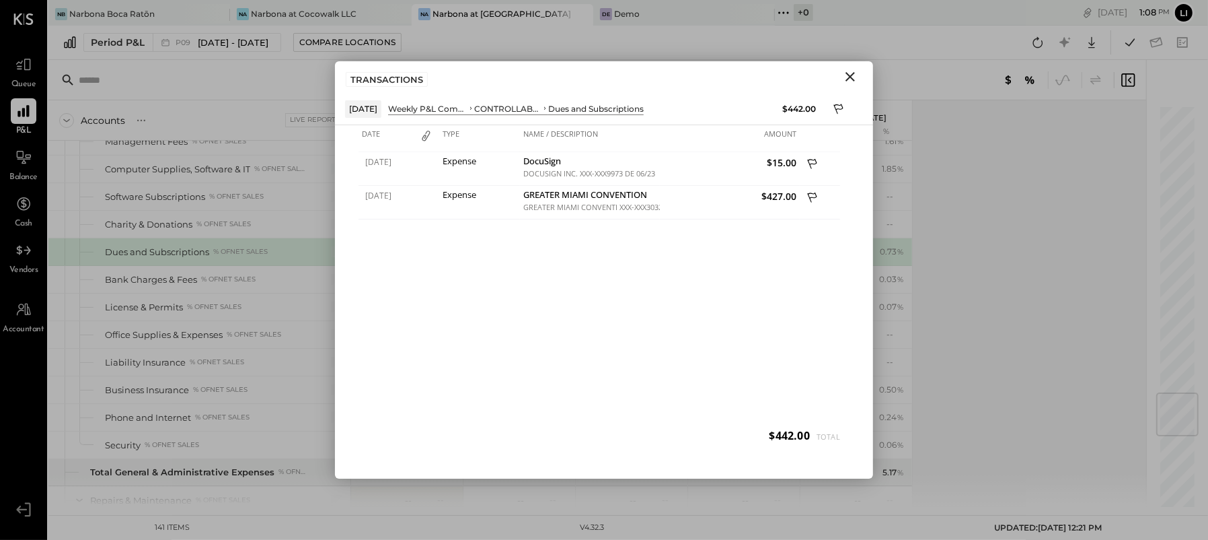
click at [857, 78] on icon "Close" at bounding box center [850, 77] width 16 height 16
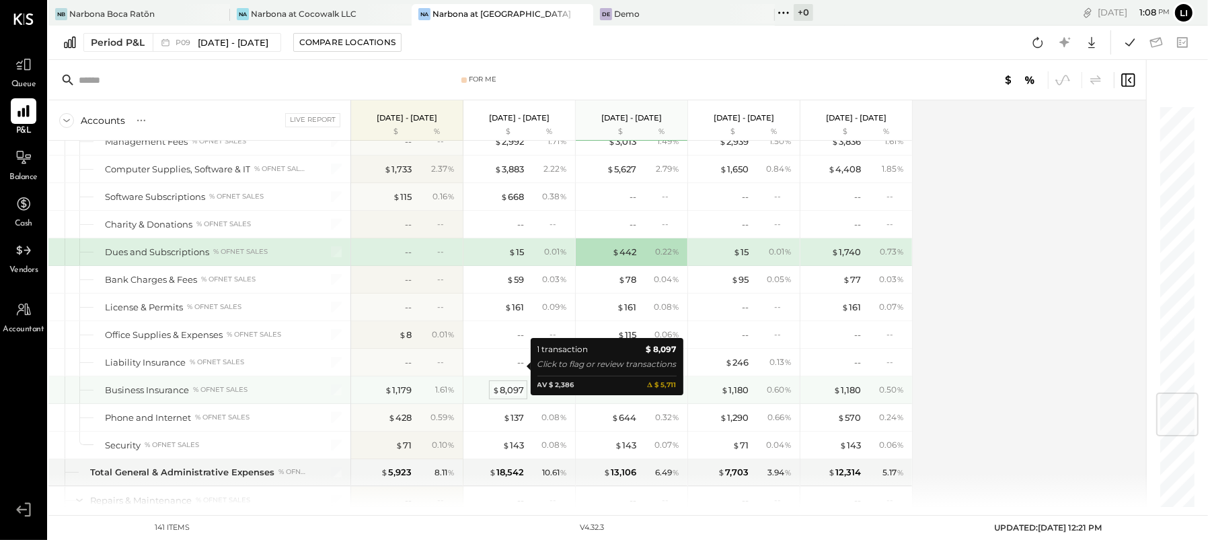
click at [513, 384] on div "$ 8,097" at bounding box center [509, 390] width 32 height 13
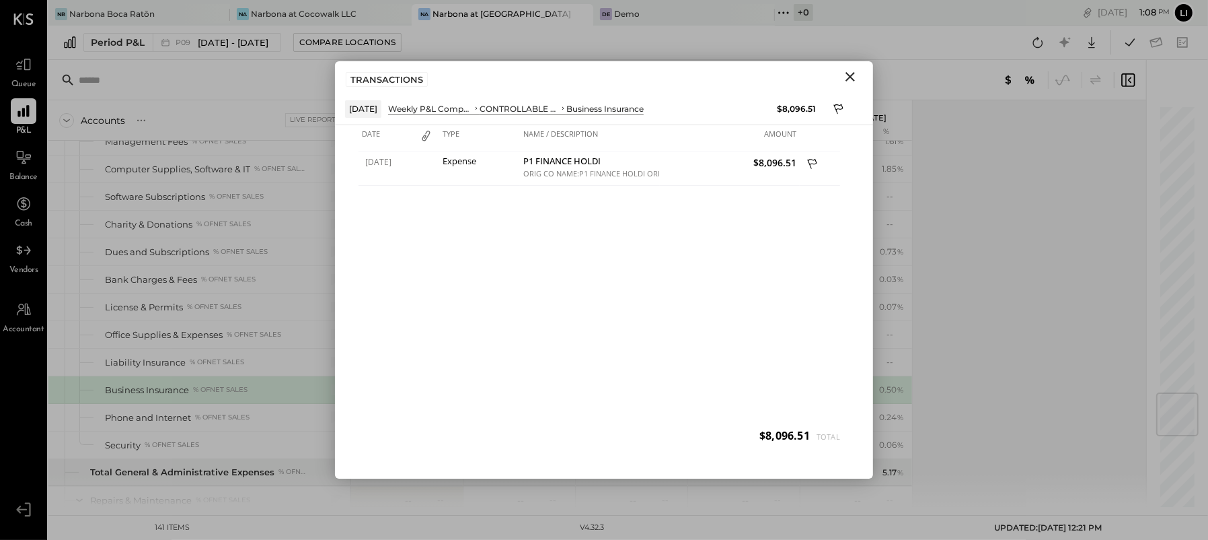
click at [852, 79] on icon "Close" at bounding box center [850, 76] width 9 height 9
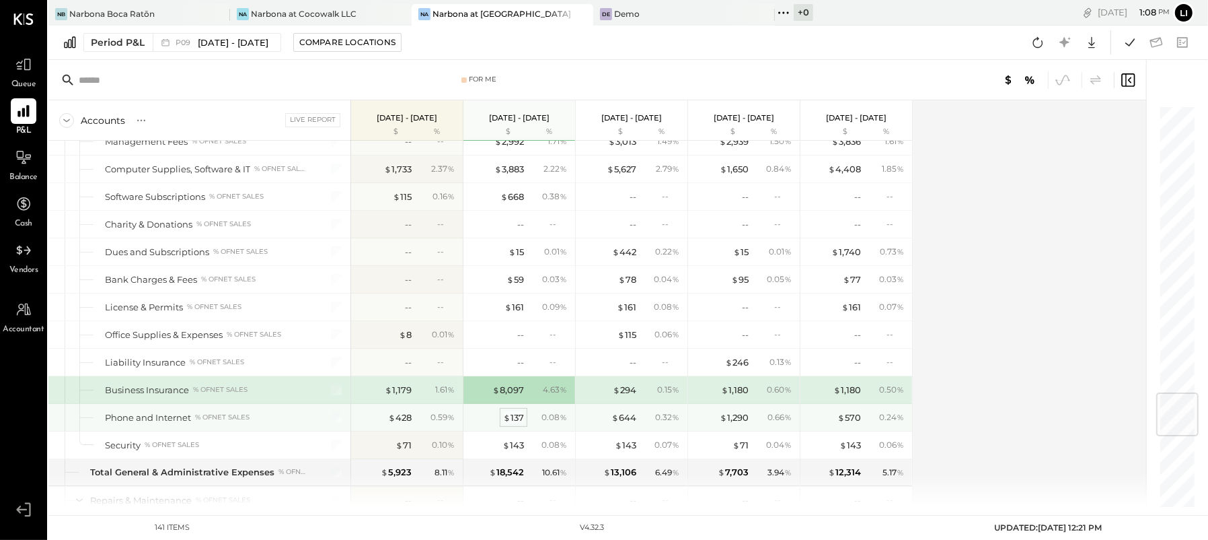
click at [516, 411] on div "$ 137" at bounding box center [513, 417] width 21 height 13
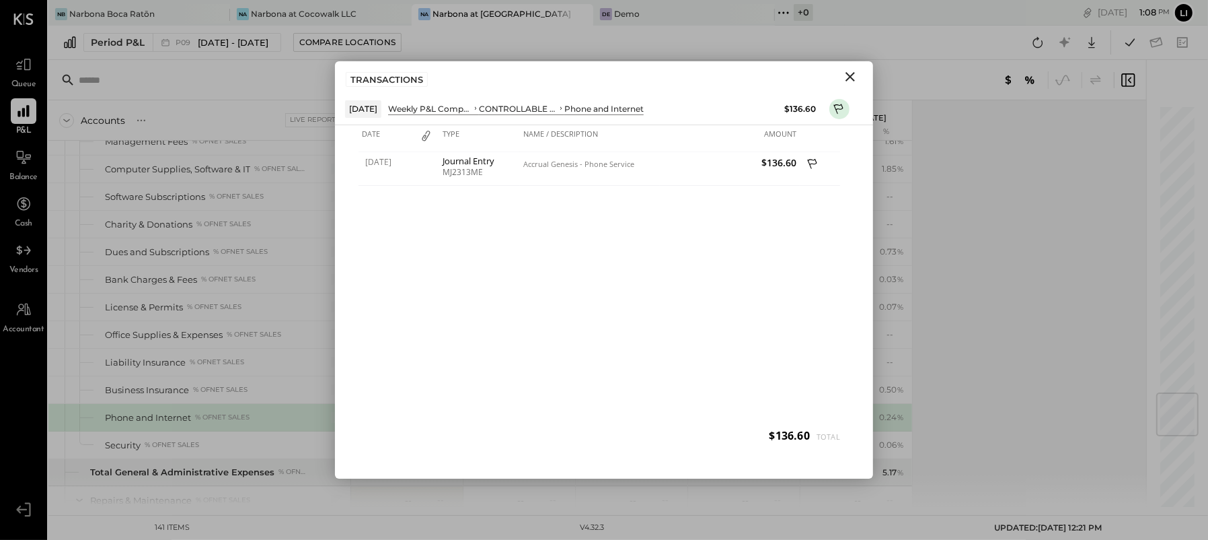
click at [855, 77] on icon "Close" at bounding box center [850, 77] width 16 height 16
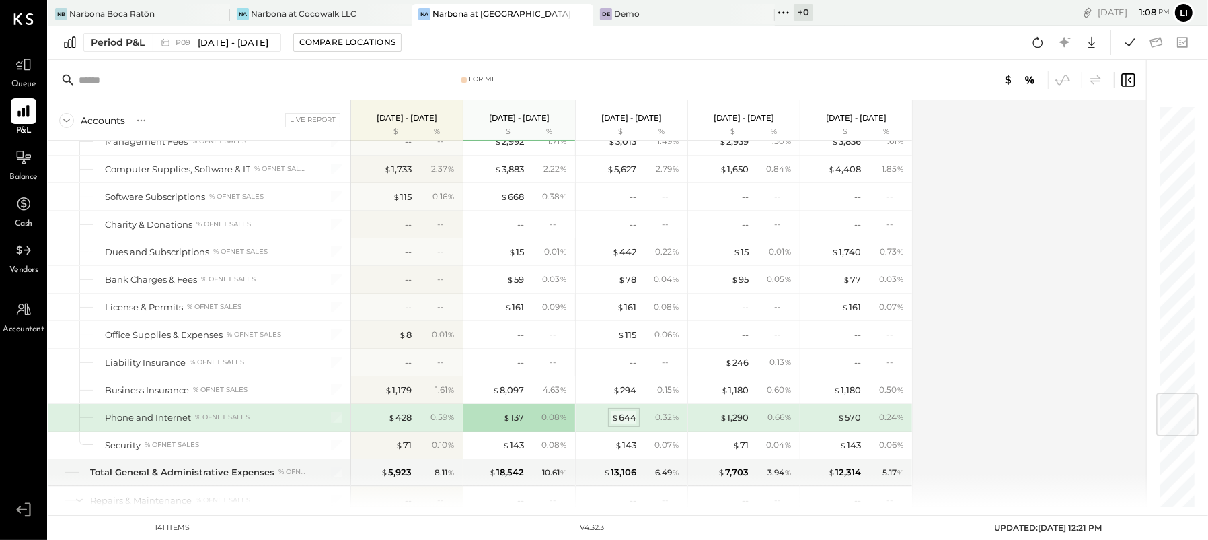
click at [618, 412] on span "$" at bounding box center [615, 417] width 7 height 11
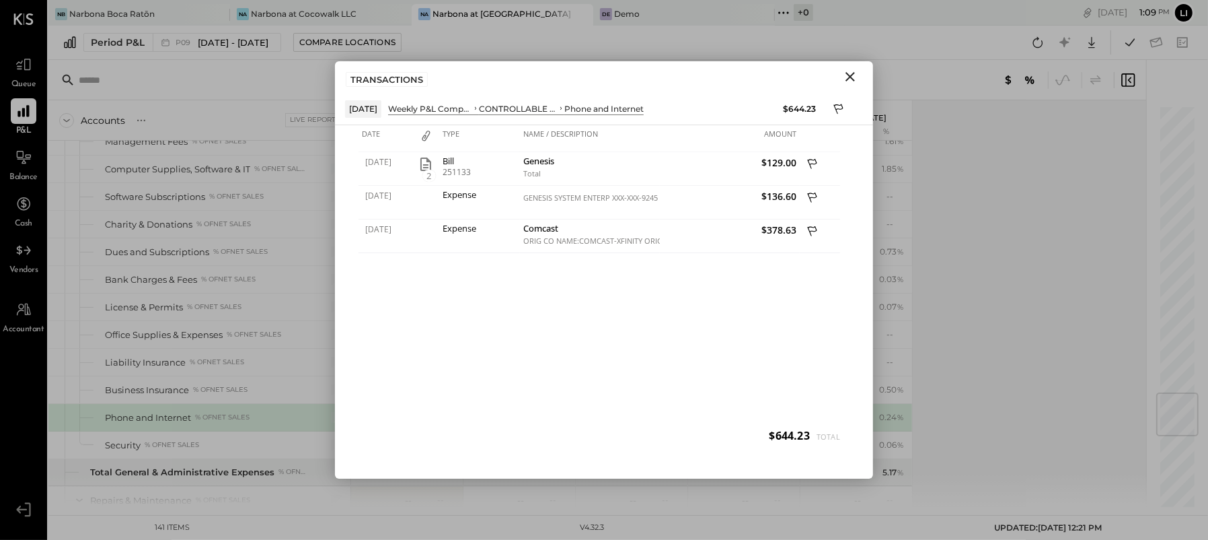
click at [854, 76] on icon "Close" at bounding box center [850, 77] width 16 height 16
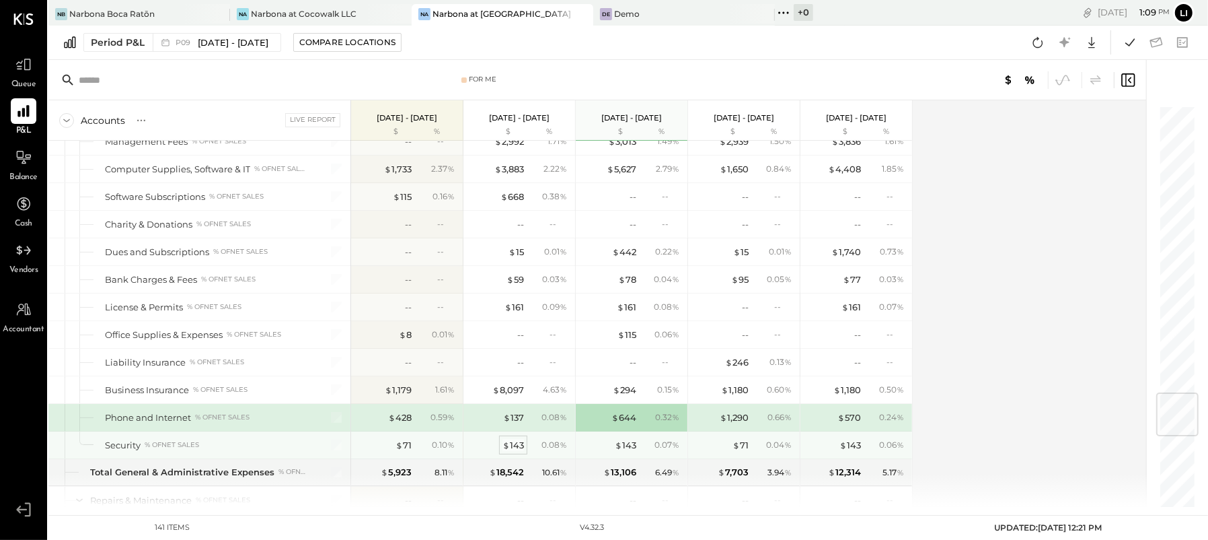
click at [515, 439] on div "$ 143" at bounding box center [514, 445] width 22 height 13
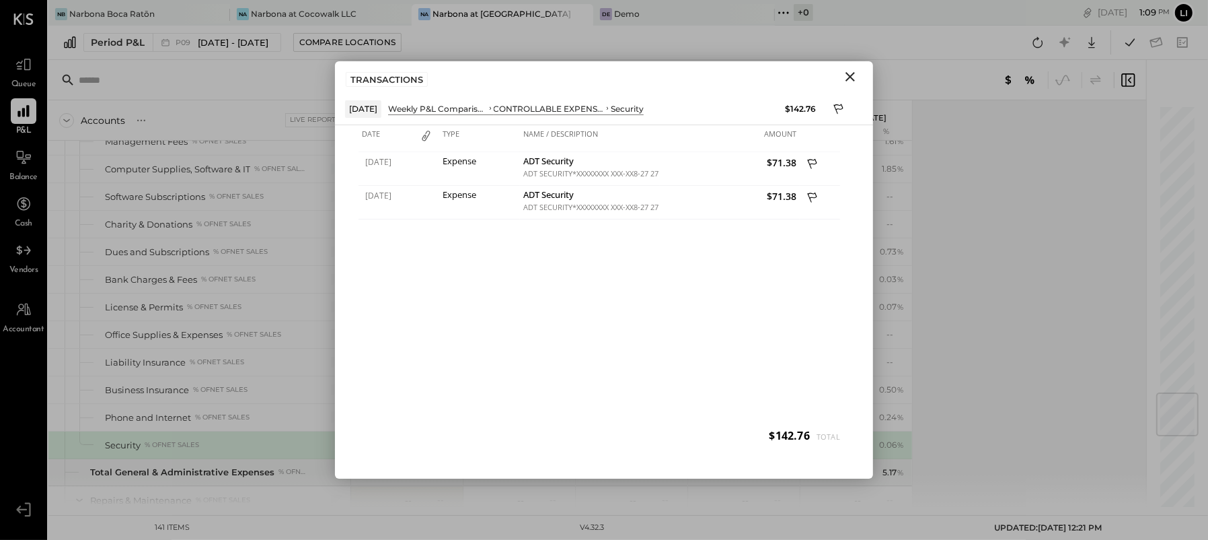
click at [852, 81] on icon "Close" at bounding box center [850, 77] width 16 height 16
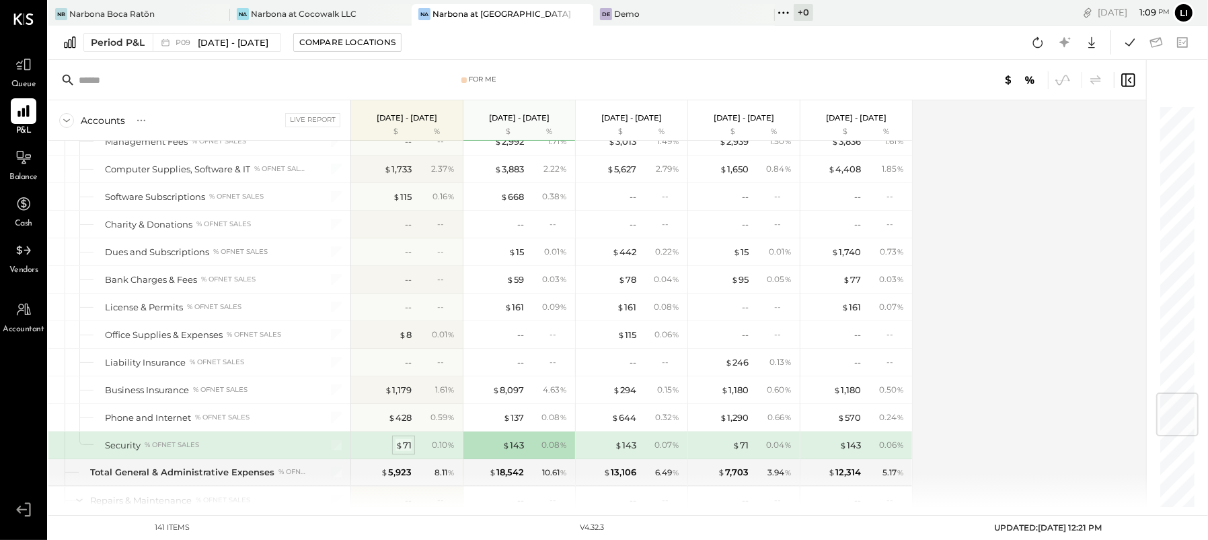
click at [399, 439] on span "$" at bounding box center [399, 444] width 7 height 11
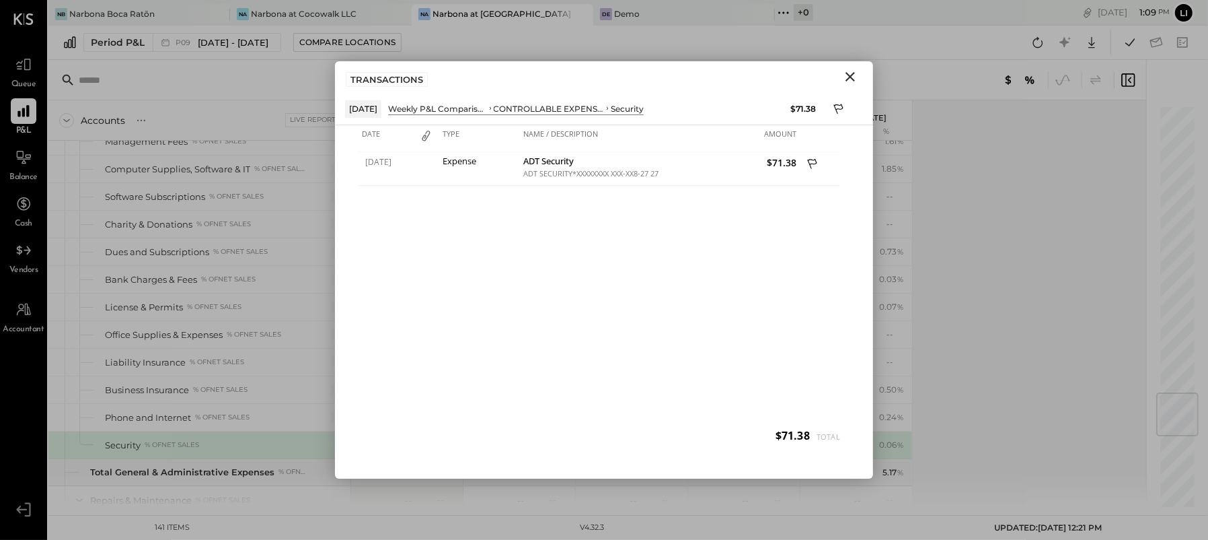
click at [857, 75] on icon "Close" at bounding box center [850, 77] width 16 height 16
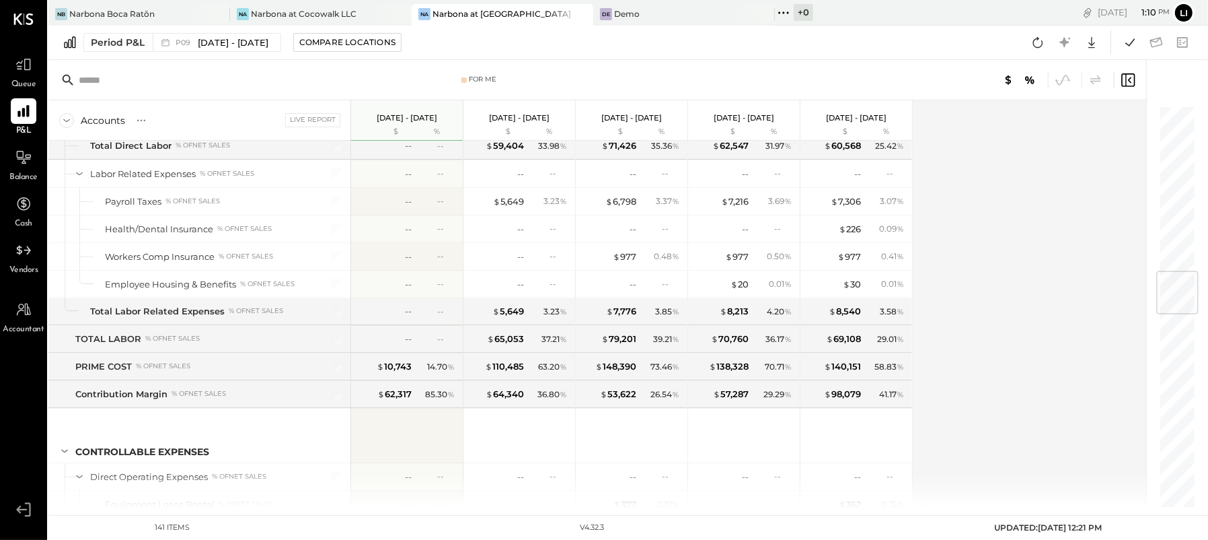
scroll to position [1358, 0]
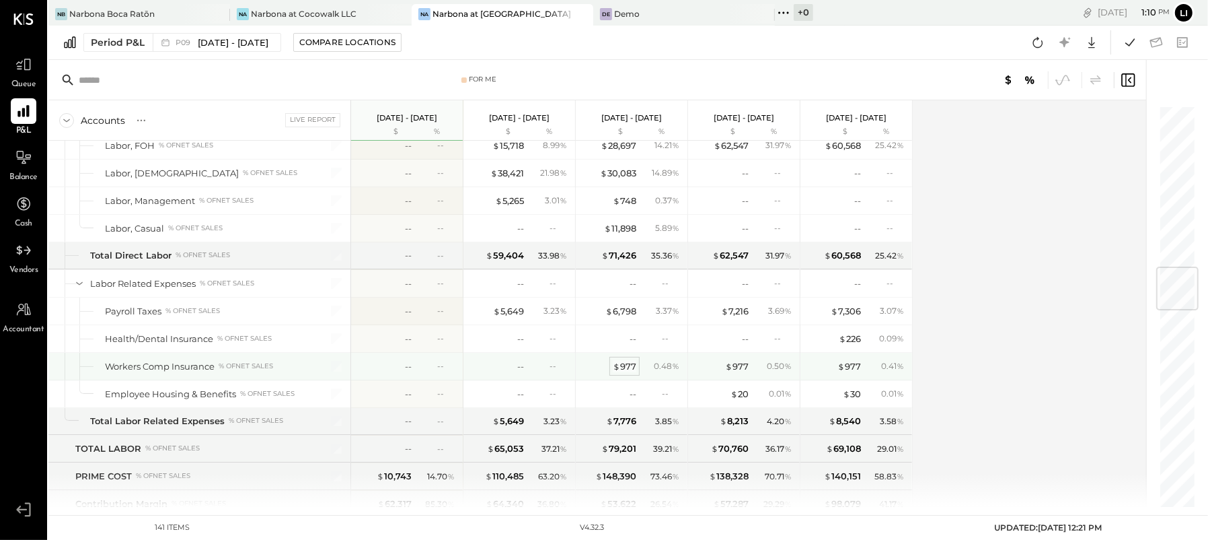
click at [625, 360] on div "$ 977" at bounding box center [625, 366] width 24 height 13
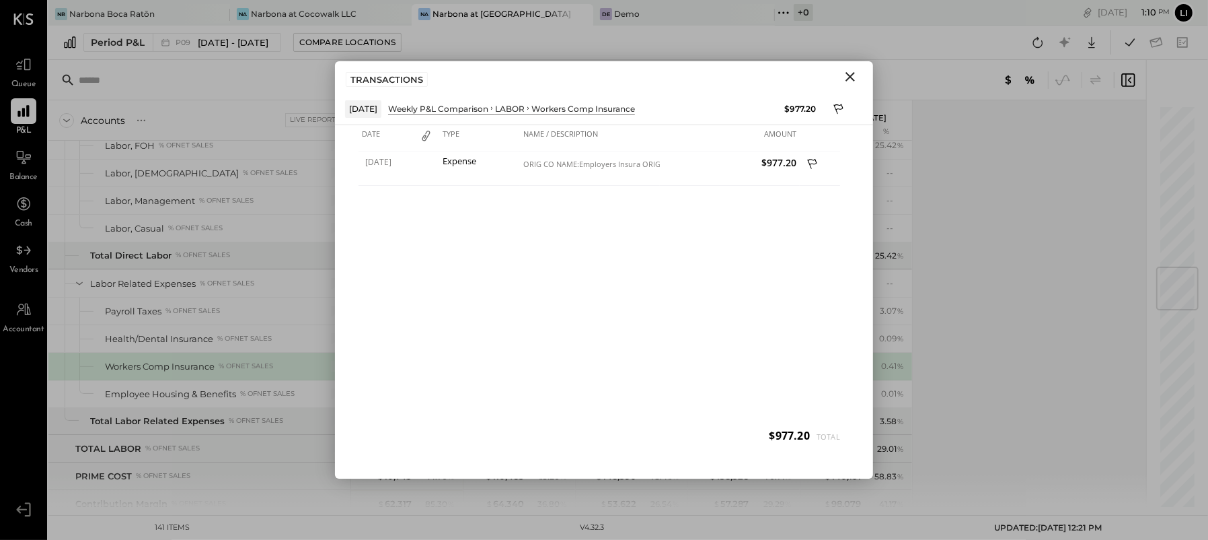
click at [858, 79] on icon "Close" at bounding box center [850, 77] width 16 height 16
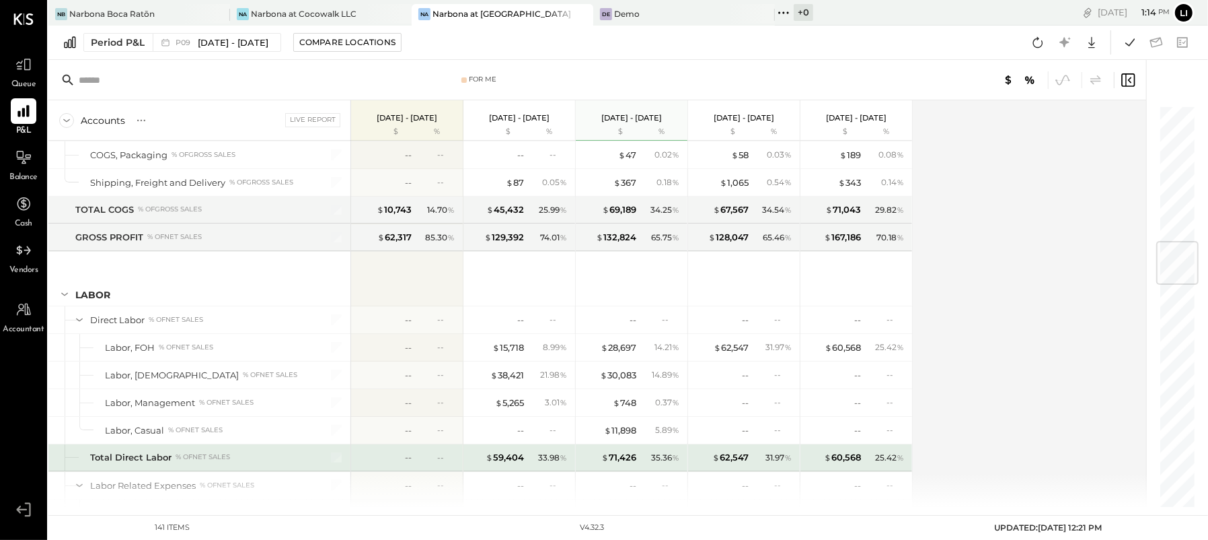
scroll to position [1134, 0]
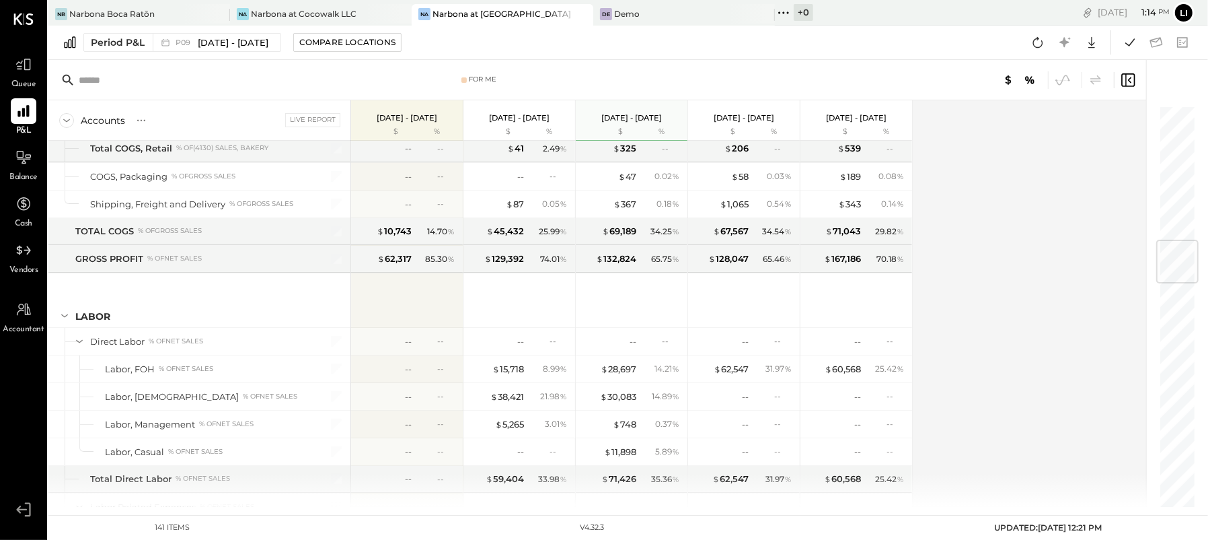
click at [979, 225] on div "Accounts S % GL Live Report Aug 11 - Sep 7, 2025 $ % Jul 14 - Aug 10, 2025 $ % …" at bounding box center [598, 303] width 1100 height 406
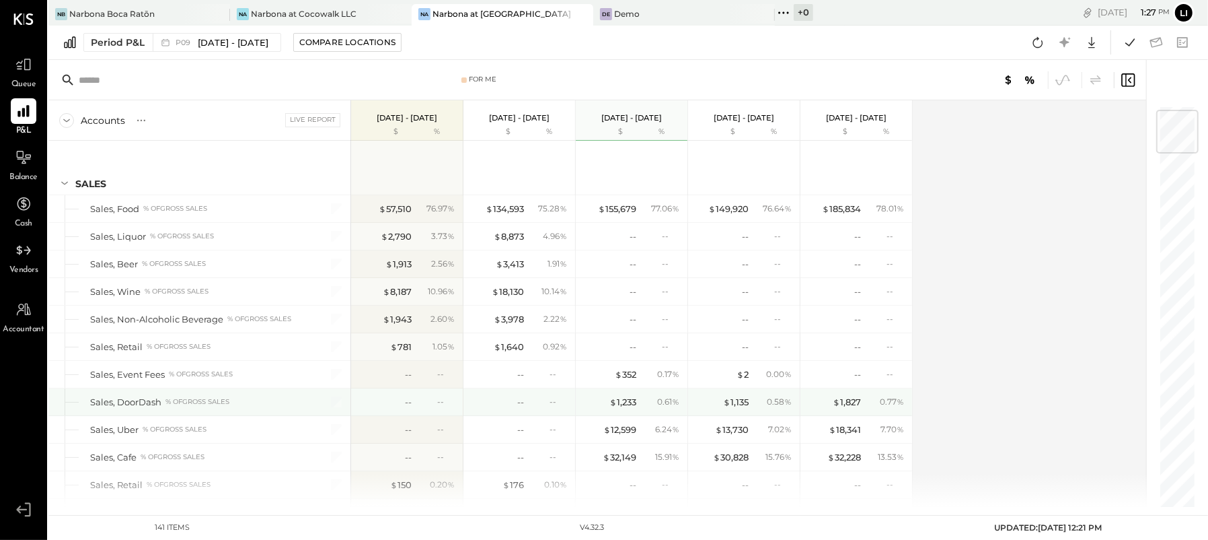
scroll to position [103, 0]
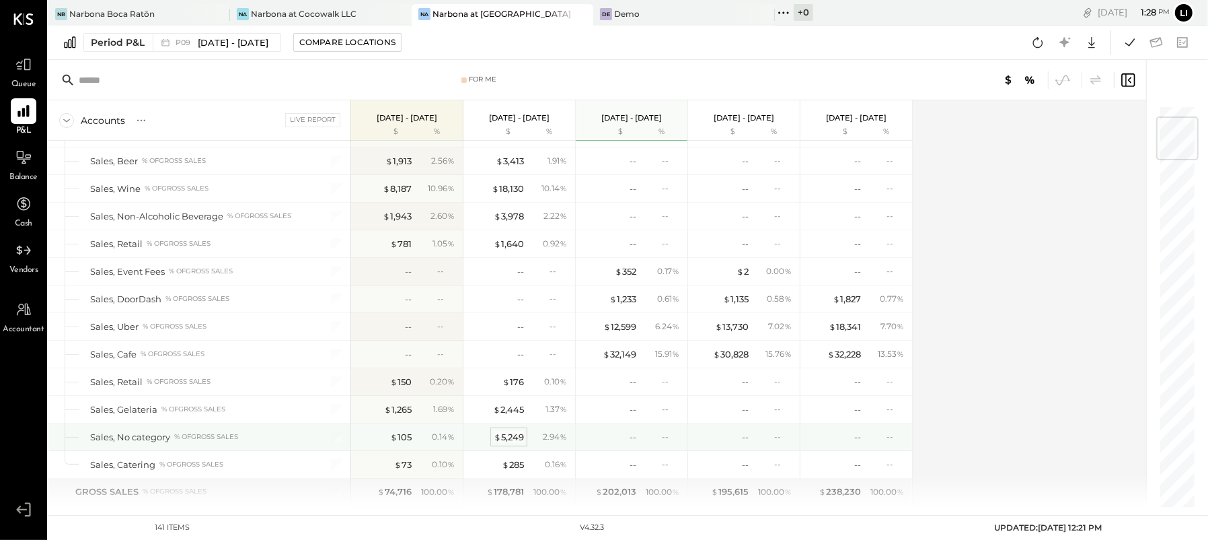
click at [502, 437] on div "$ 5,249" at bounding box center [509, 437] width 30 height 13
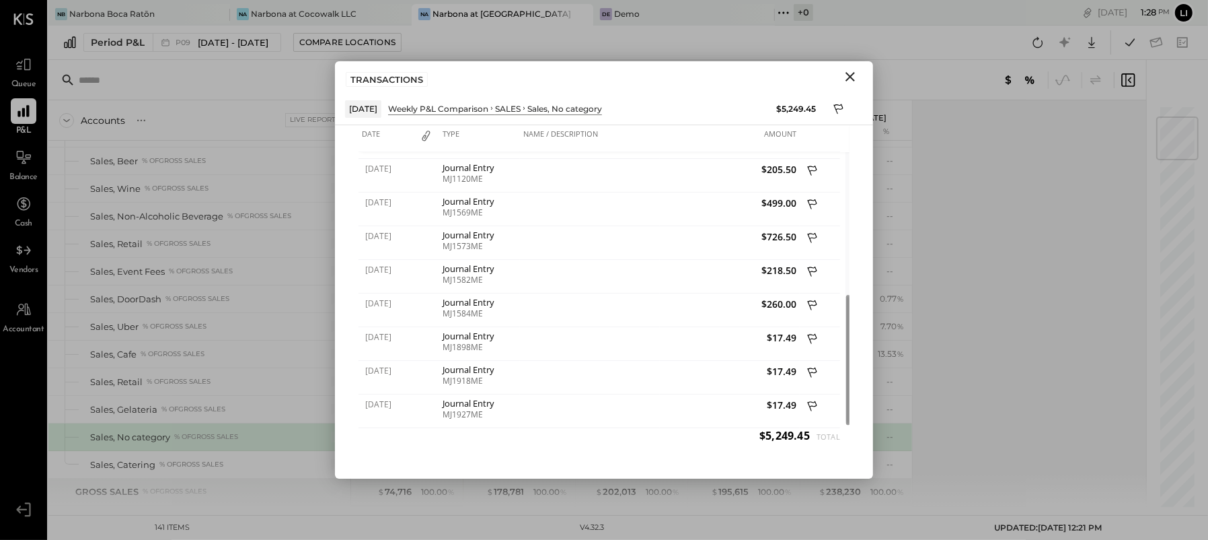
click at [852, 72] on icon "Close" at bounding box center [850, 77] width 16 height 16
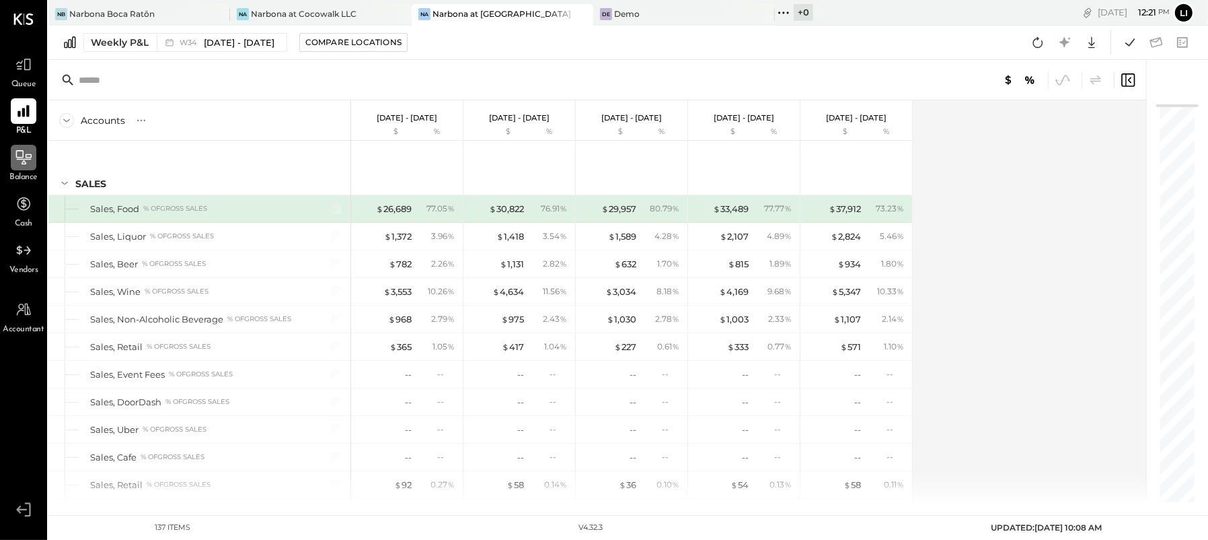
click at [28, 156] on icon at bounding box center [23, 157] width 17 height 17
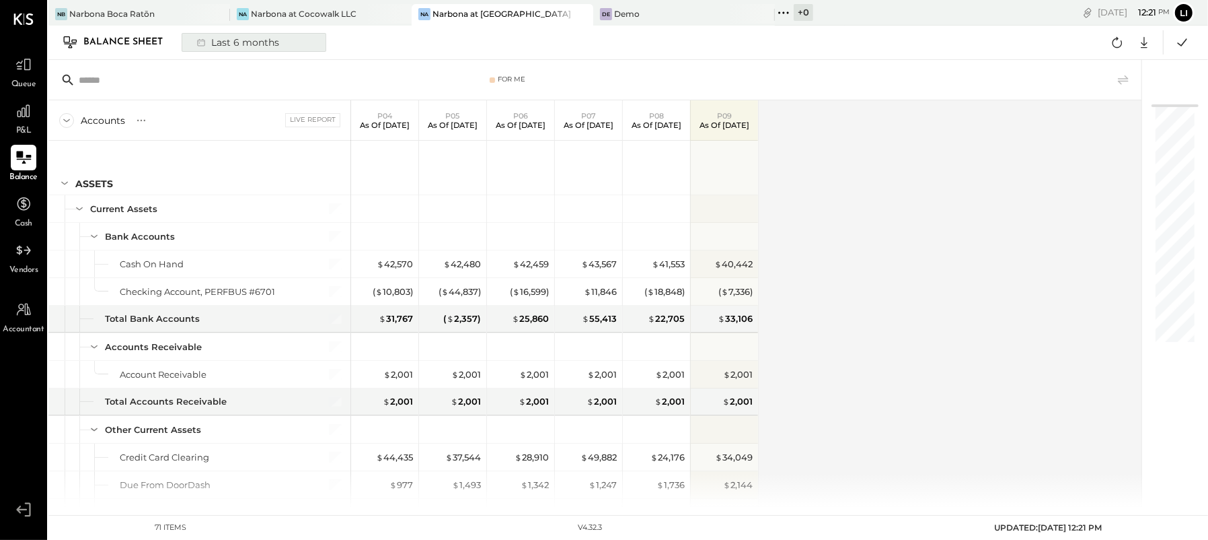
click at [245, 46] on div "Last 6 months" at bounding box center [237, 42] width 96 height 17
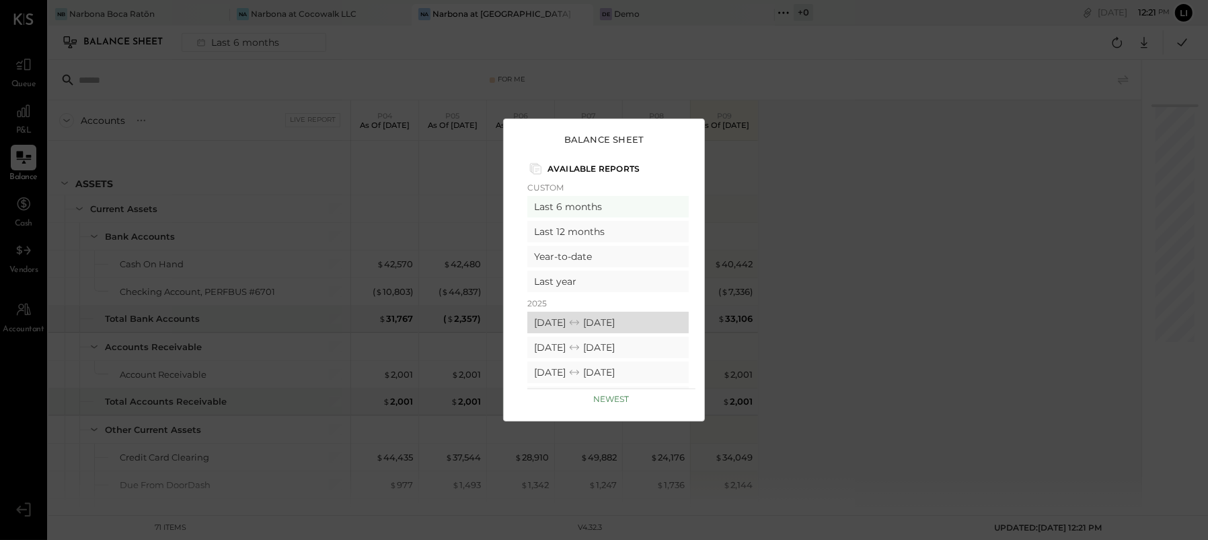
click at [581, 322] on icon at bounding box center [574, 322] width 13 height 13
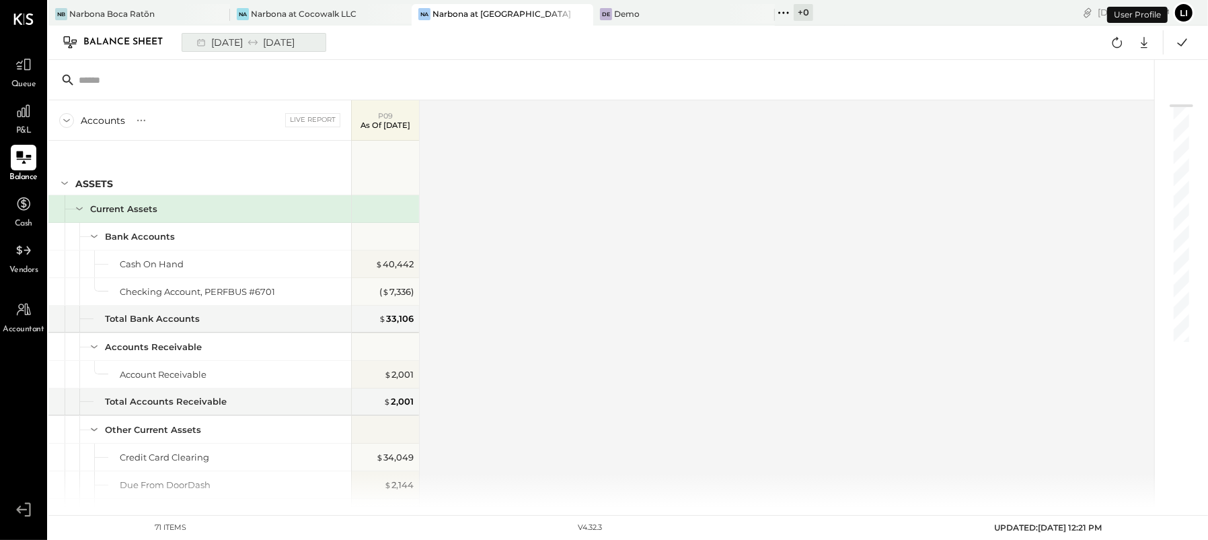
click at [242, 45] on div "[DATE] [DATE]" at bounding box center [244, 42] width 111 height 17
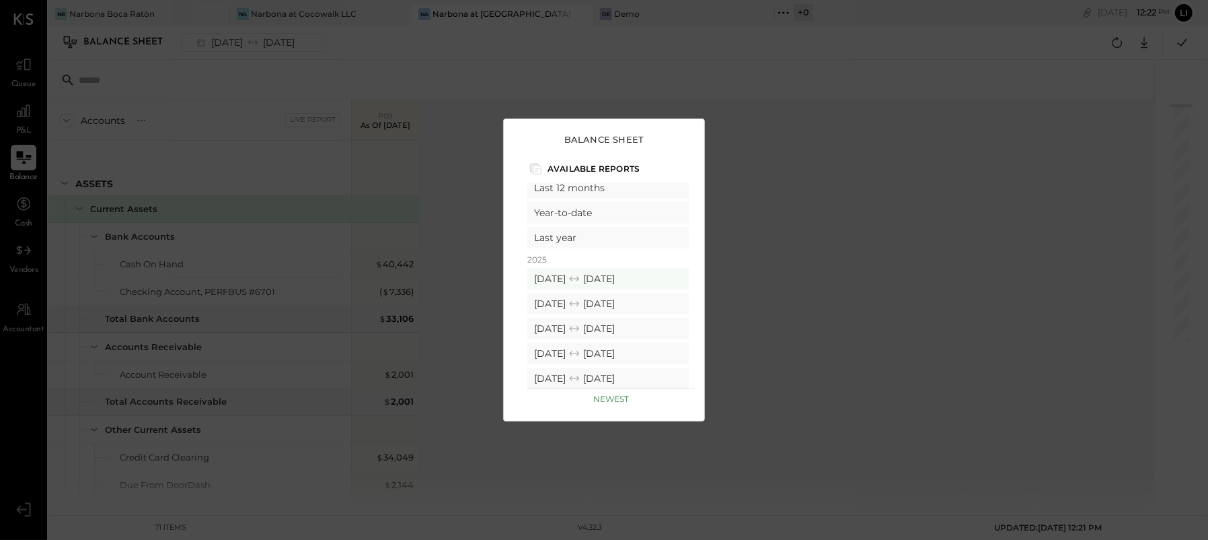
scroll to position [48, 0]
click at [569, 295] on div "[DATE] [DATE]" at bounding box center [608, 300] width 161 height 22
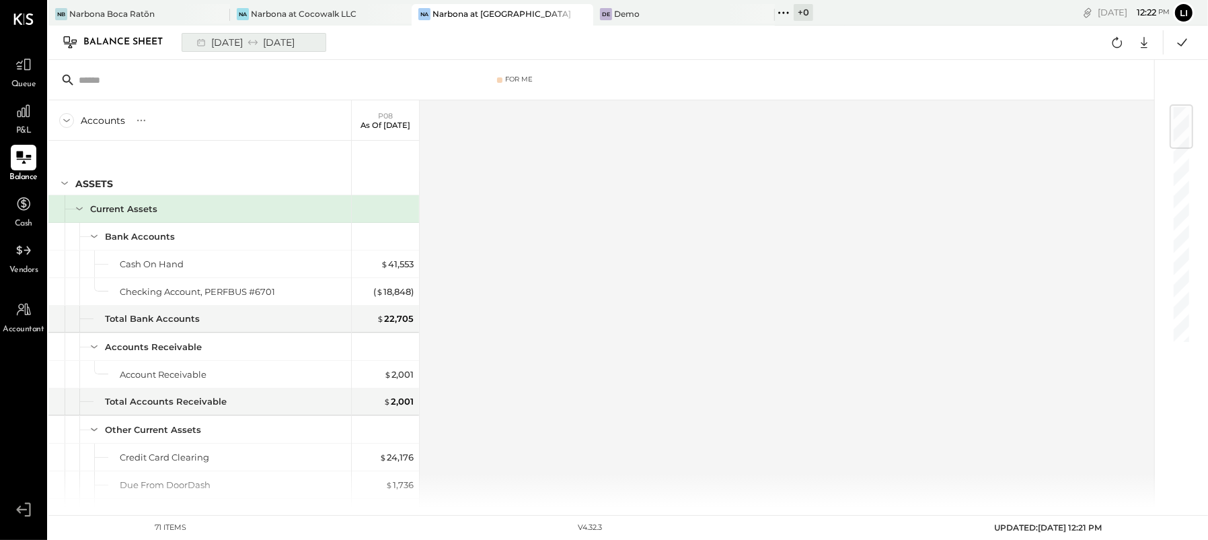
click at [209, 40] on div "[DATE] [DATE]" at bounding box center [244, 42] width 111 height 17
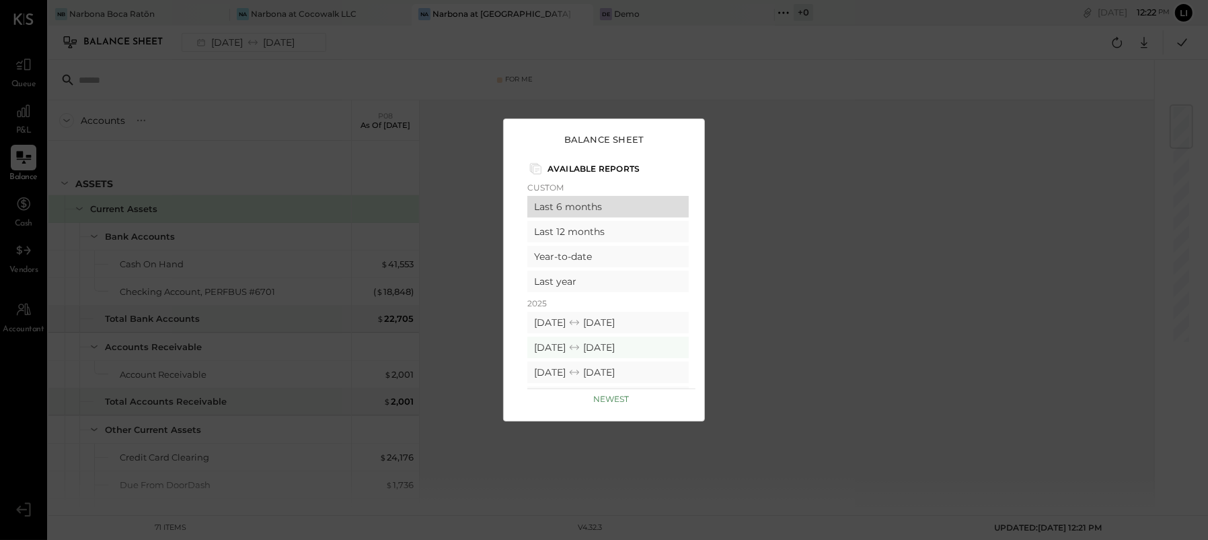
click at [622, 205] on div "Last 6 months" at bounding box center [608, 207] width 161 height 22
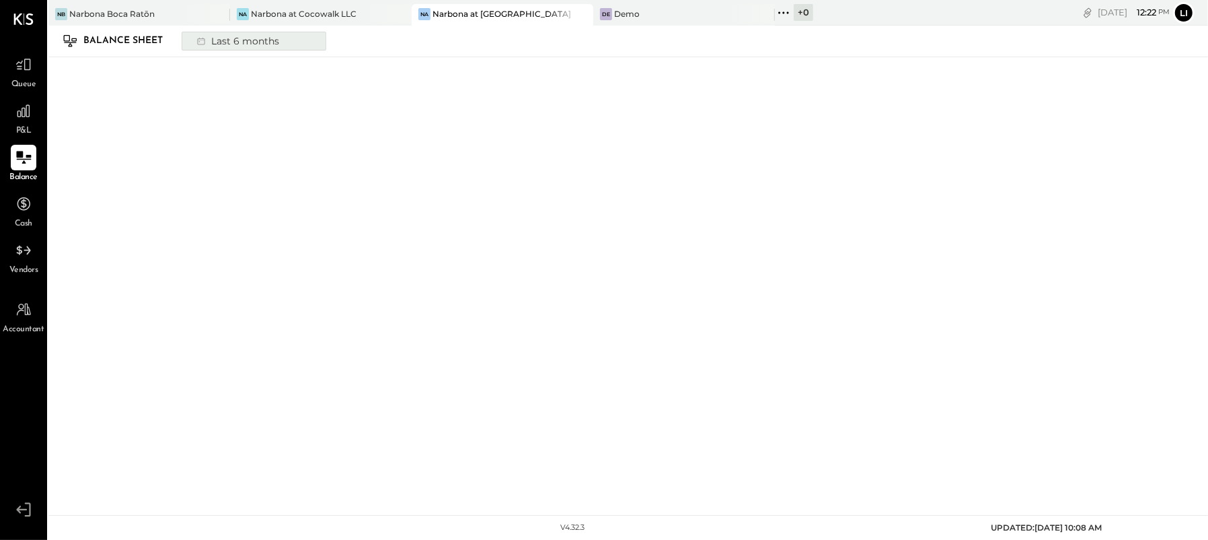
click at [229, 40] on div "Last 6 months" at bounding box center [237, 40] width 96 height 17
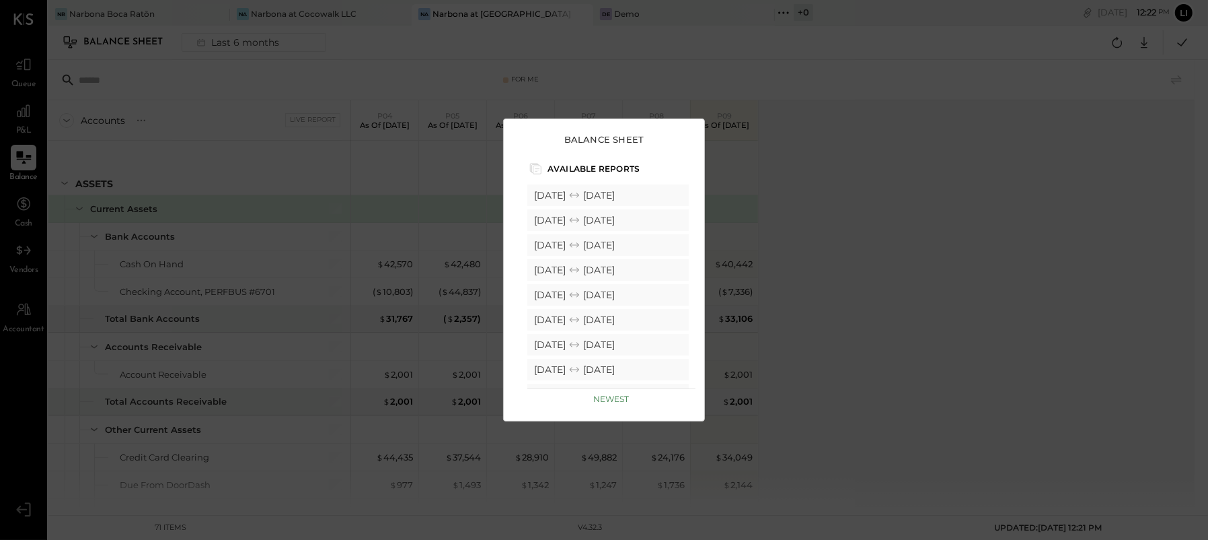
scroll to position [842, 0]
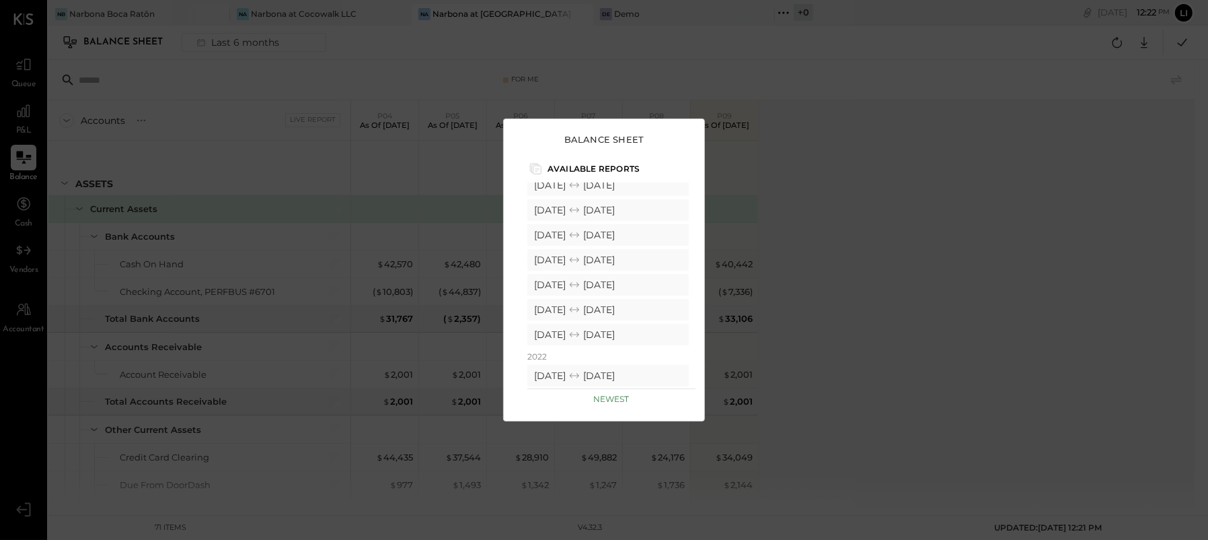
click at [869, 376] on div "Balance Sheet Available Reports Custom Last 6 months Last 12 months Year-to-dat…" at bounding box center [604, 270] width 1208 height 540
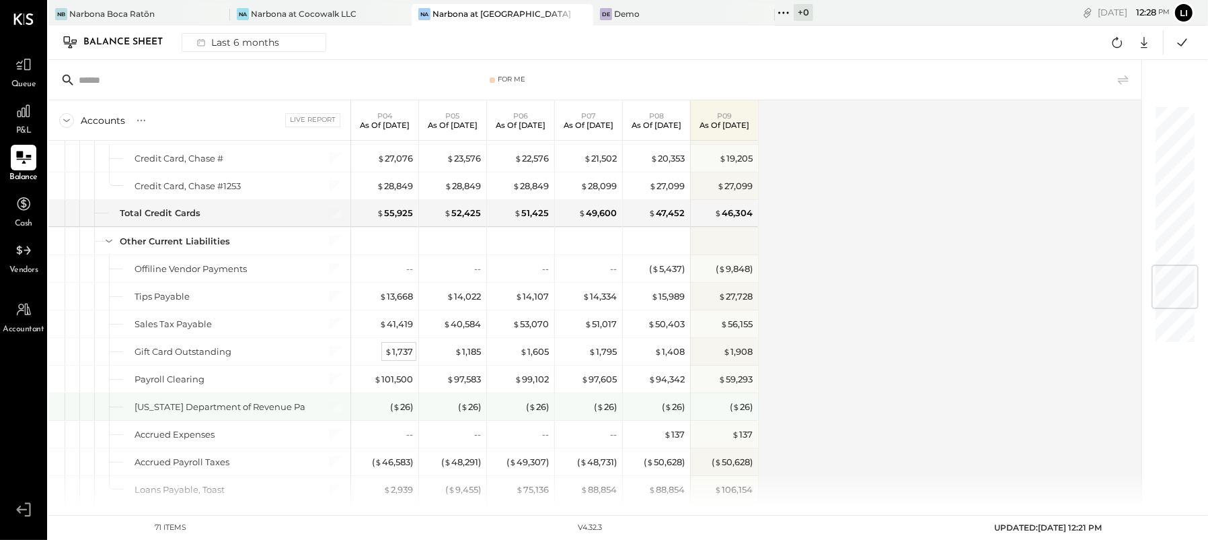
scroll to position [1331, 0]
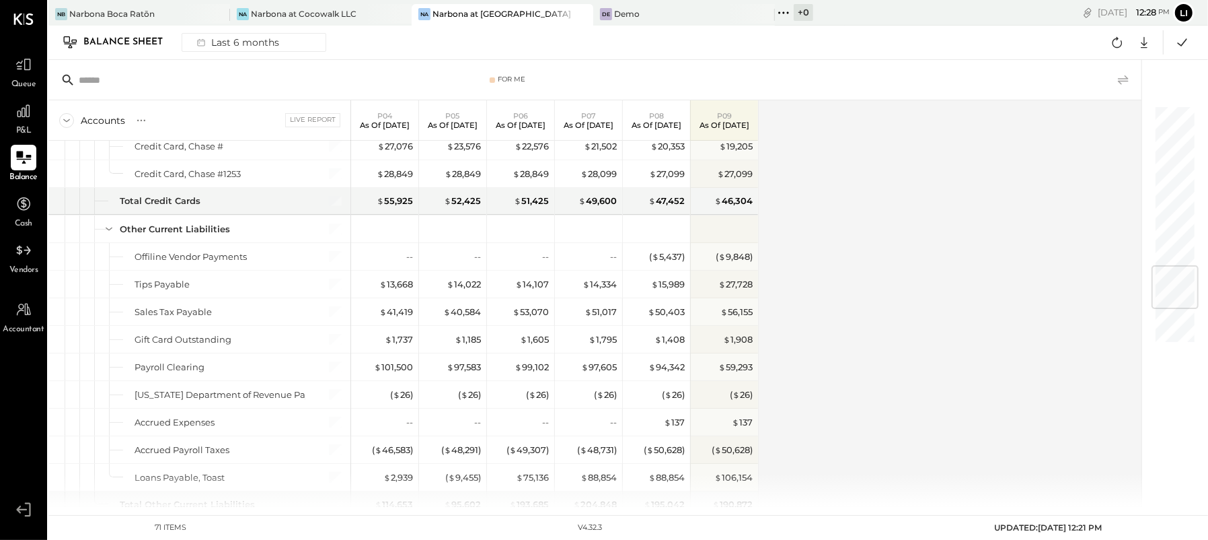
click at [1122, 81] on icon at bounding box center [1124, 80] width 16 height 16
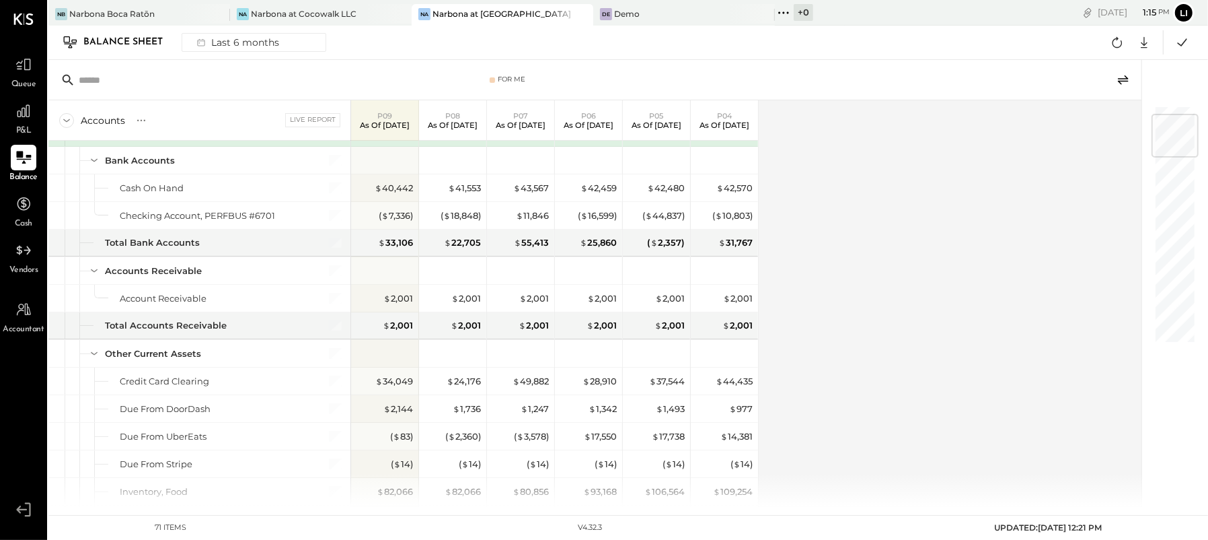
scroll to position [0, 0]
